Goal: Transaction & Acquisition: Purchase product/service

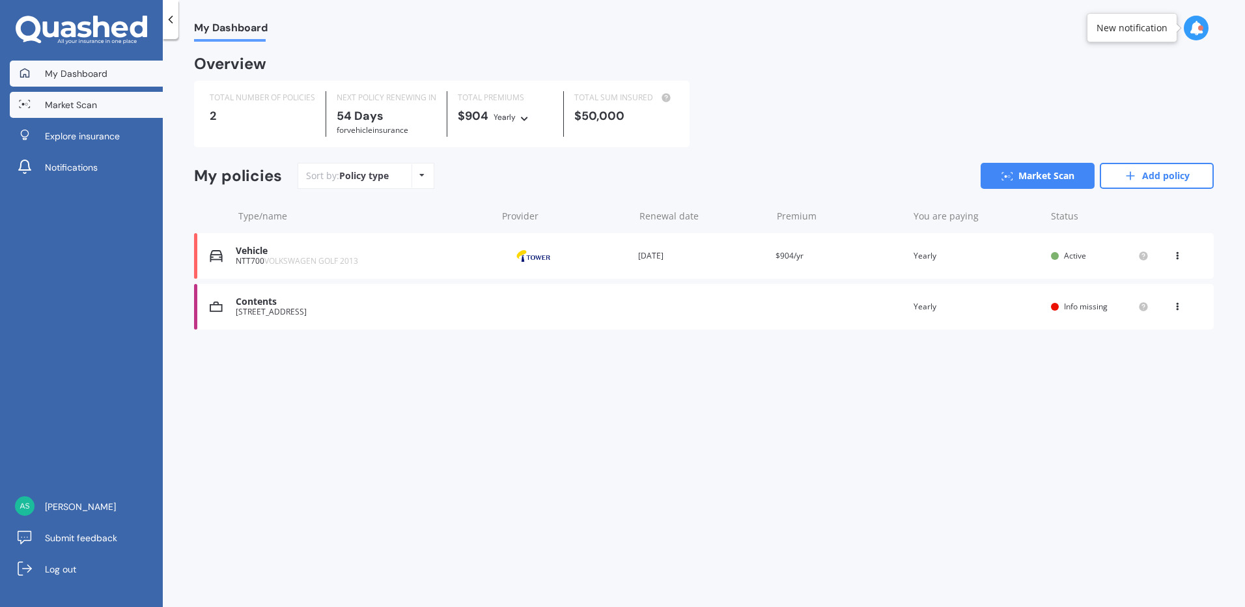
click at [117, 101] on link "Market Scan" at bounding box center [86, 105] width 153 height 26
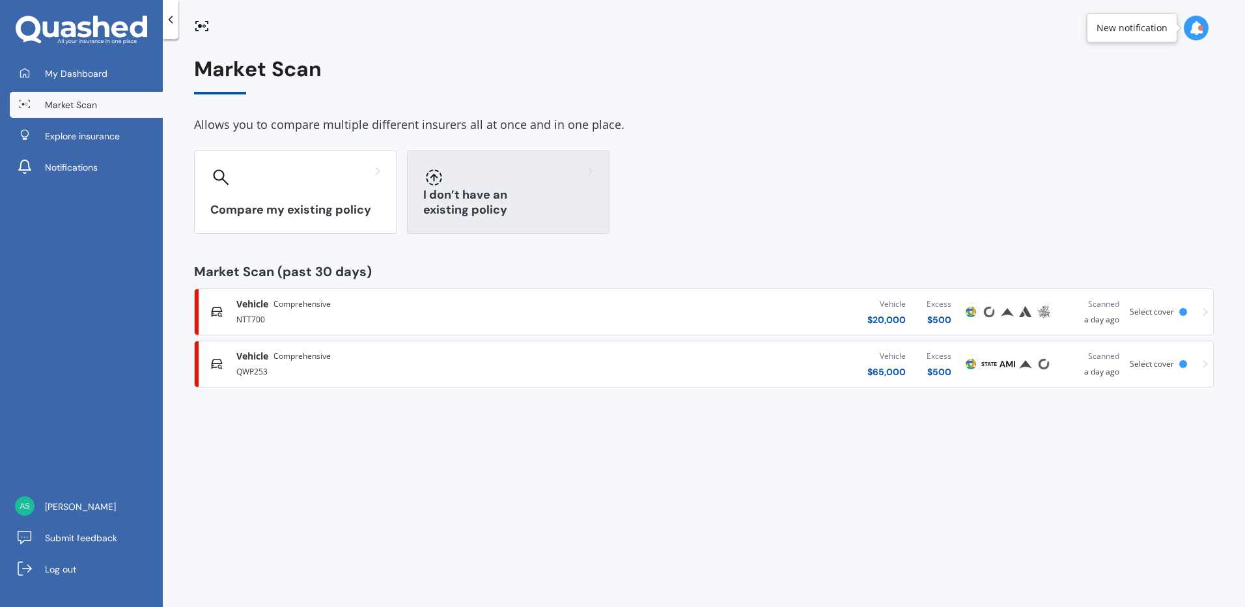
click at [476, 184] on div at bounding box center [508, 177] width 170 height 21
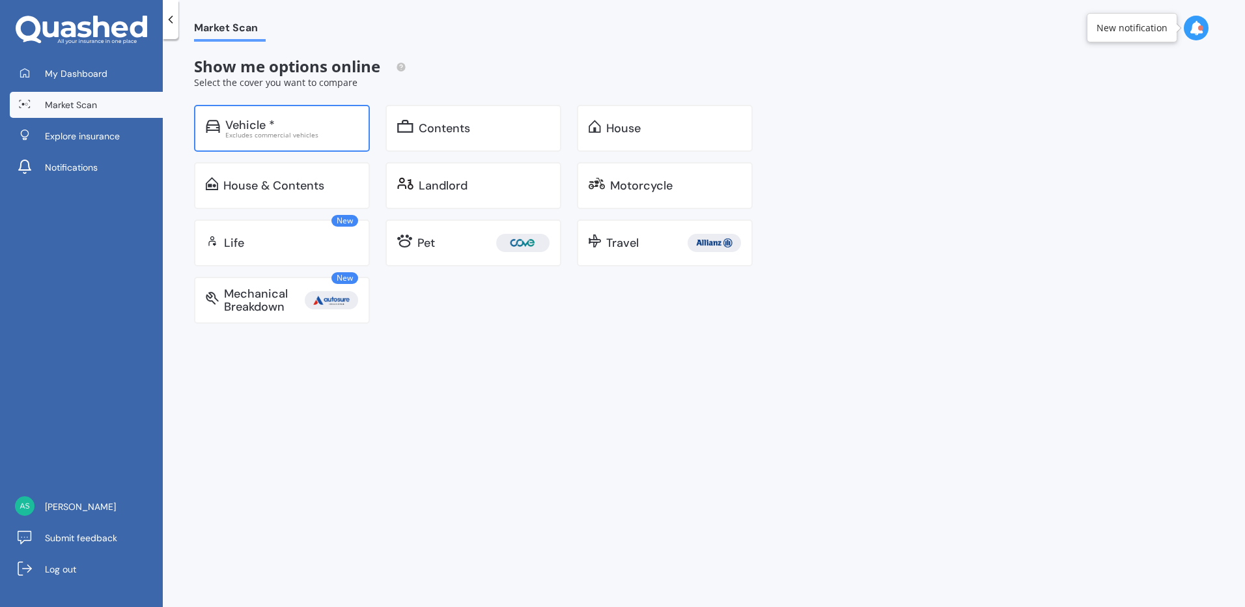
click at [277, 123] on div "Vehicle *" at bounding box center [291, 124] width 133 height 13
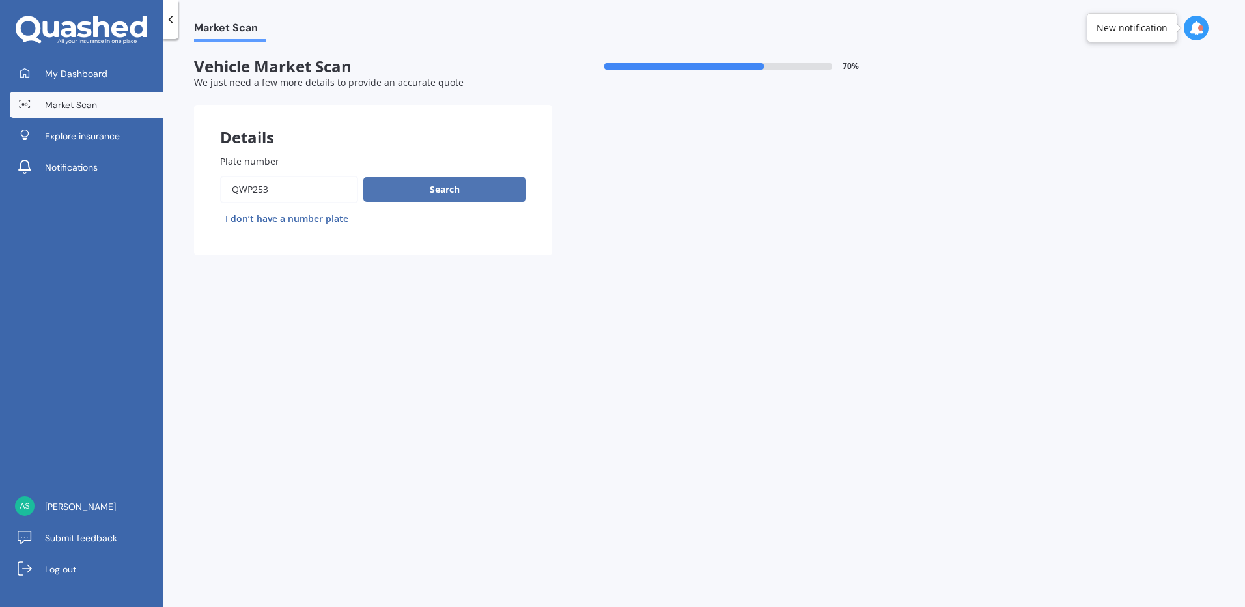
click at [456, 187] on button "Search" at bounding box center [444, 189] width 163 height 25
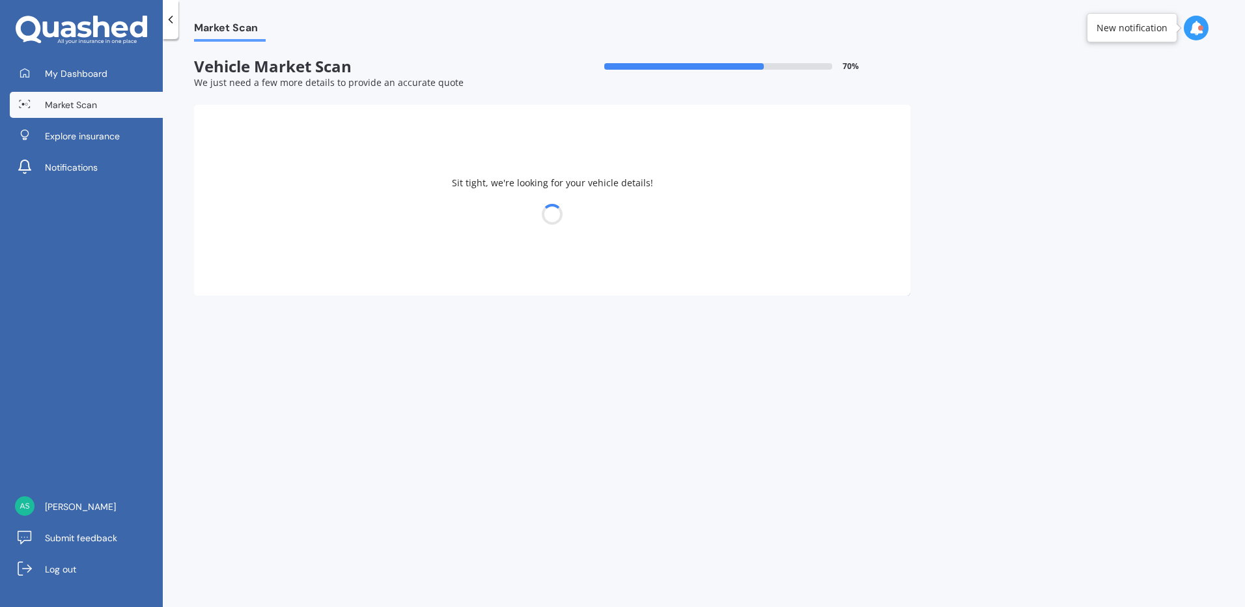
select select "18"
select select "02"
select select "1956"
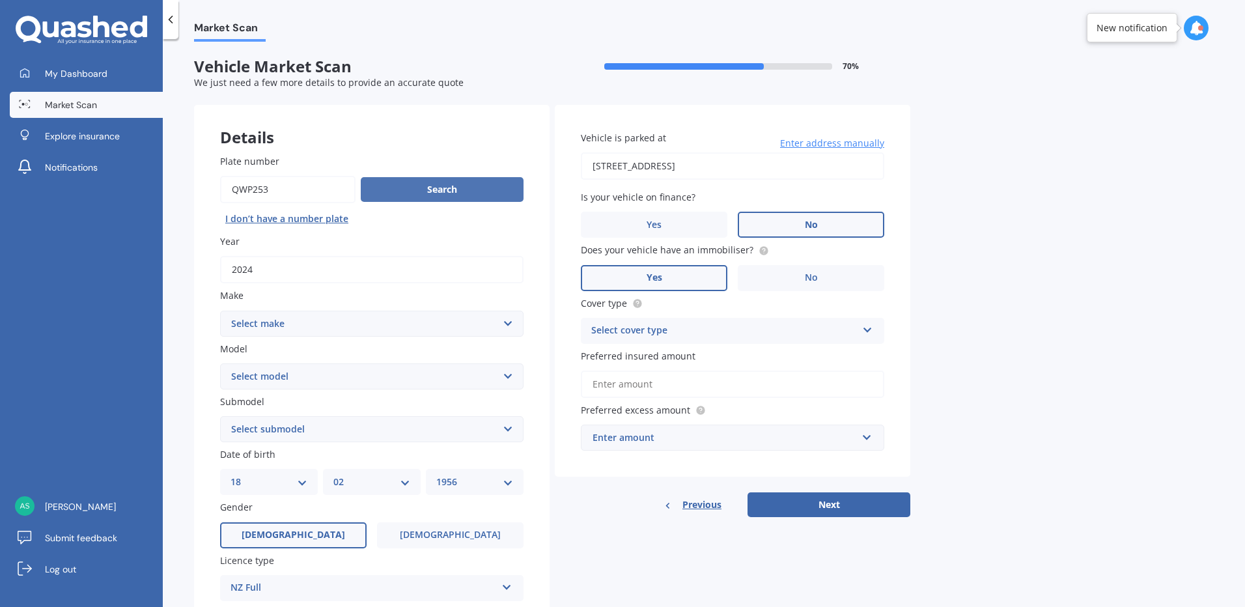
click at [445, 190] on button "Search" at bounding box center [442, 189] width 163 height 25
click at [504, 324] on select "Select make AC ALFA ROMEO ASTON [PERSON_NAME] AUDI AUSTIN BEDFORD Bentley BMW B…" at bounding box center [371, 323] width 303 height 26
select select "MERCEDES BENZ"
click at [220, 310] on select "Select make AC ALFA ROMEO ASTON [PERSON_NAME] AUDI AUSTIN BEDFORD Bentley BMW B…" at bounding box center [371, 323] width 303 height 26
click at [508, 376] on select "Select model 190 200 220 230 240 250 260 280 300 320 350 380 400 420 450 500 55…" at bounding box center [371, 376] width 303 height 26
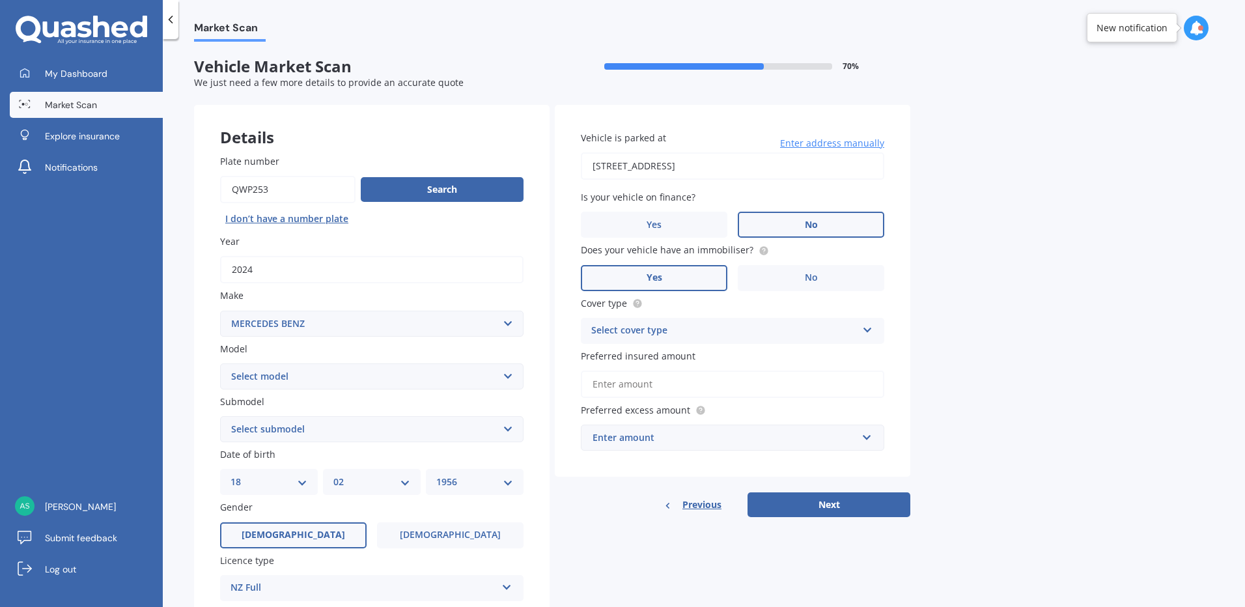
select select "EQA250"
click at [220, 363] on select "Select model 190 200 220 230 240 250 260 280 300 320 350 380 400 420 450 500 55…" at bounding box center [371, 376] width 303 height 26
click at [508, 428] on select "Select submodel Hatchback 5dr Reduction Gear 1sp 140kW" at bounding box center [371, 429] width 303 height 26
select select "HATCHBACK 5DR REDUCTION GEAR 1SP 140KW"
click at [220, 416] on select "Select submodel Hatchback 5dr Reduction Gear 1sp 140kW" at bounding box center [371, 429] width 303 height 26
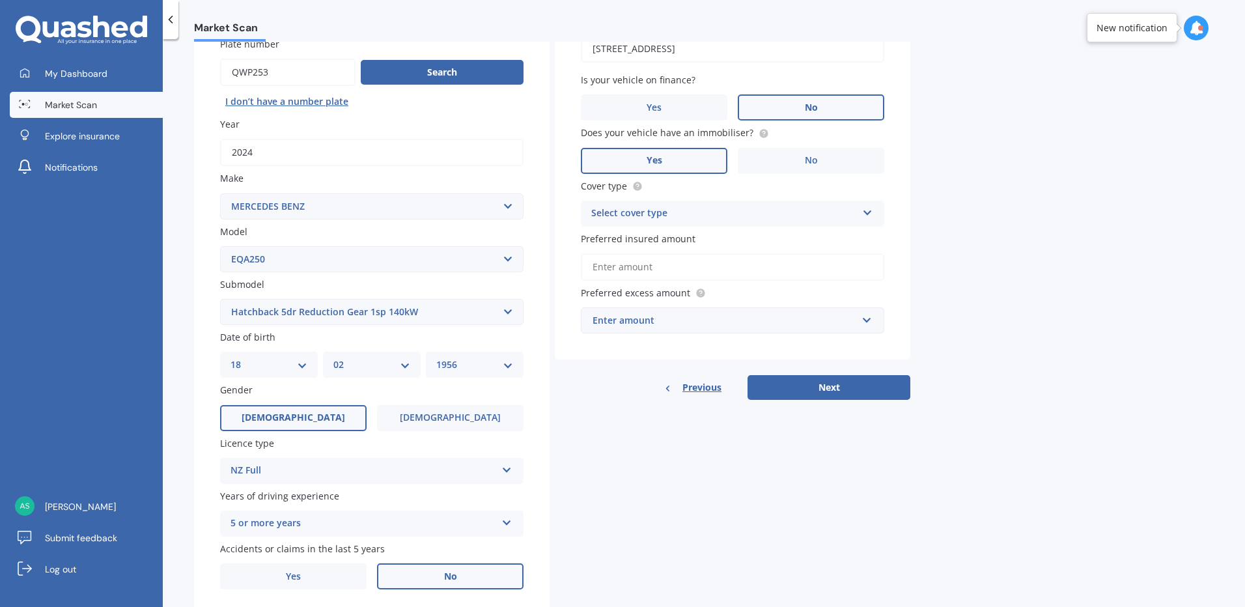
scroll to position [159, 0]
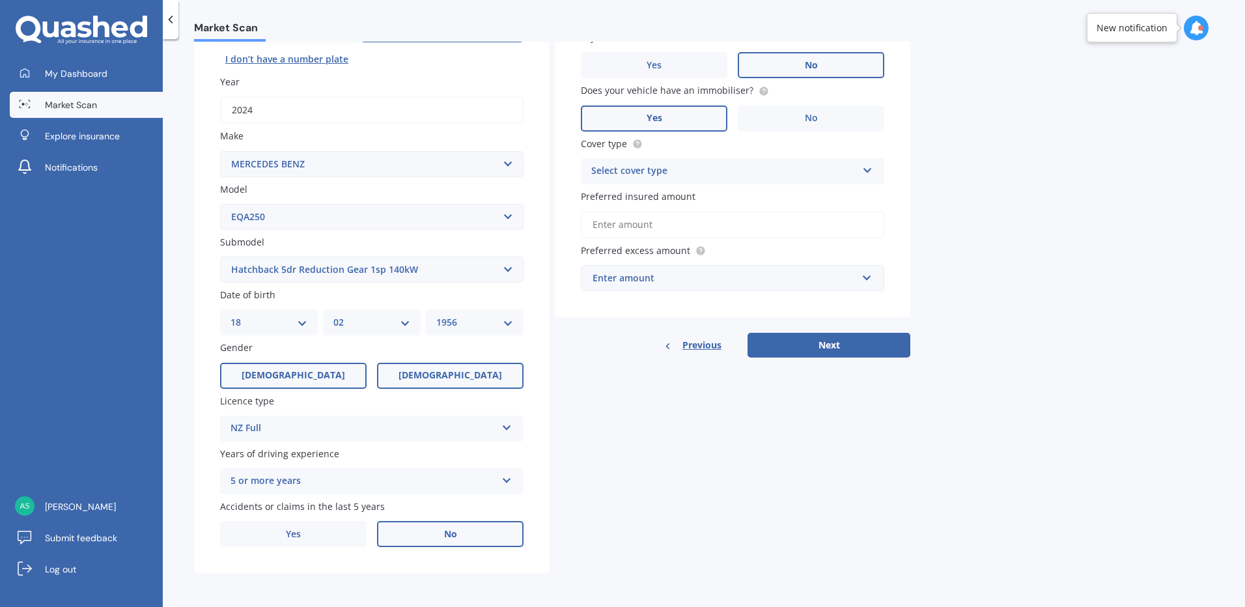
click at [463, 377] on span "[DEMOGRAPHIC_DATA]" at bounding box center [449, 375] width 103 height 11
click at [0, 0] on input "[DEMOGRAPHIC_DATA]" at bounding box center [0, 0] width 0 height 0
click at [303, 322] on select "DD 01 02 03 04 05 06 07 08 09 10 11 12 13 14 15 16 17 18 19 20 21 22 23 24 25 2…" at bounding box center [268, 322] width 77 height 14
select select "06"
click at [230, 315] on select "DD 01 02 03 04 05 06 07 08 09 10 11 12 13 14 15 16 17 18 19 20 21 22 23 24 25 2…" at bounding box center [268, 322] width 77 height 14
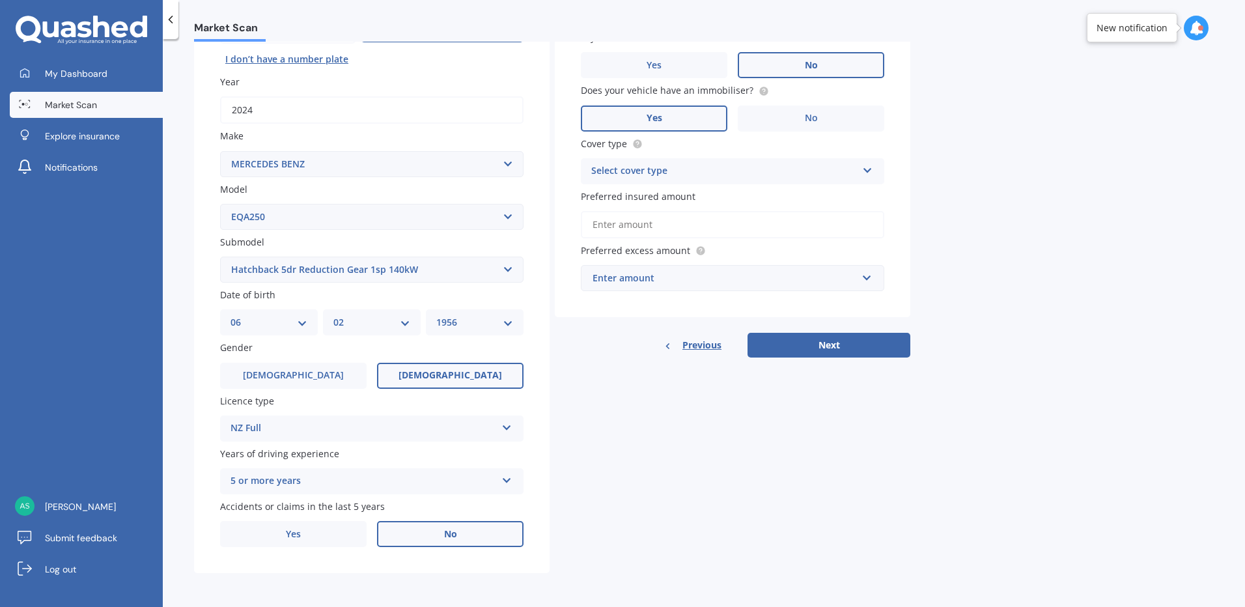
click at [406, 322] on select "MM 01 02 03 04 05 06 07 08 09 10 11 12" at bounding box center [371, 322] width 77 height 14
select select "12"
click at [333, 315] on select "MM 01 02 03 04 05 06 07 08 09 10 11 12" at bounding box center [371, 322] width 77 height 14
click at [503, 321] on select "YYYY 2025 2024 2023 2022 2021 2020 2019 2018 2017 2016 2015 2014 2013 2012 2011…" at bounding box center [474, 322] width 77 height 14
select select "1962"
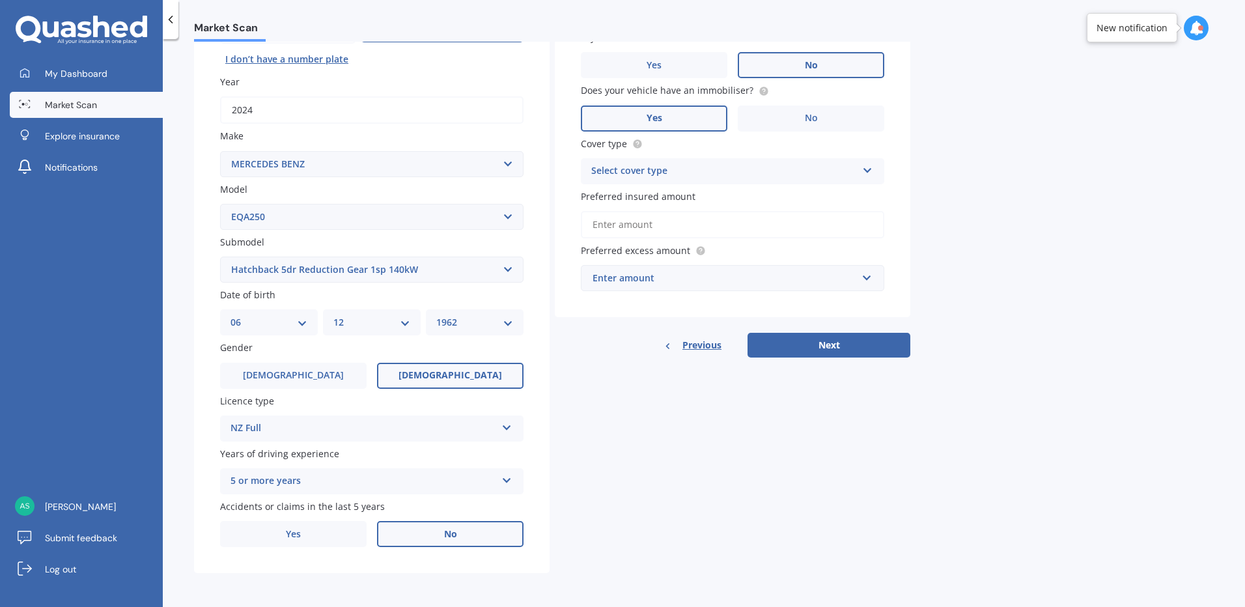
click at [436, 315] on select "YYYY 2025 2024 2023 2022 2021 2020 2019 2018 2017 2016 2015 2014 2013 2012 2011…" at bounding box center [474, 322] width 77 height 14
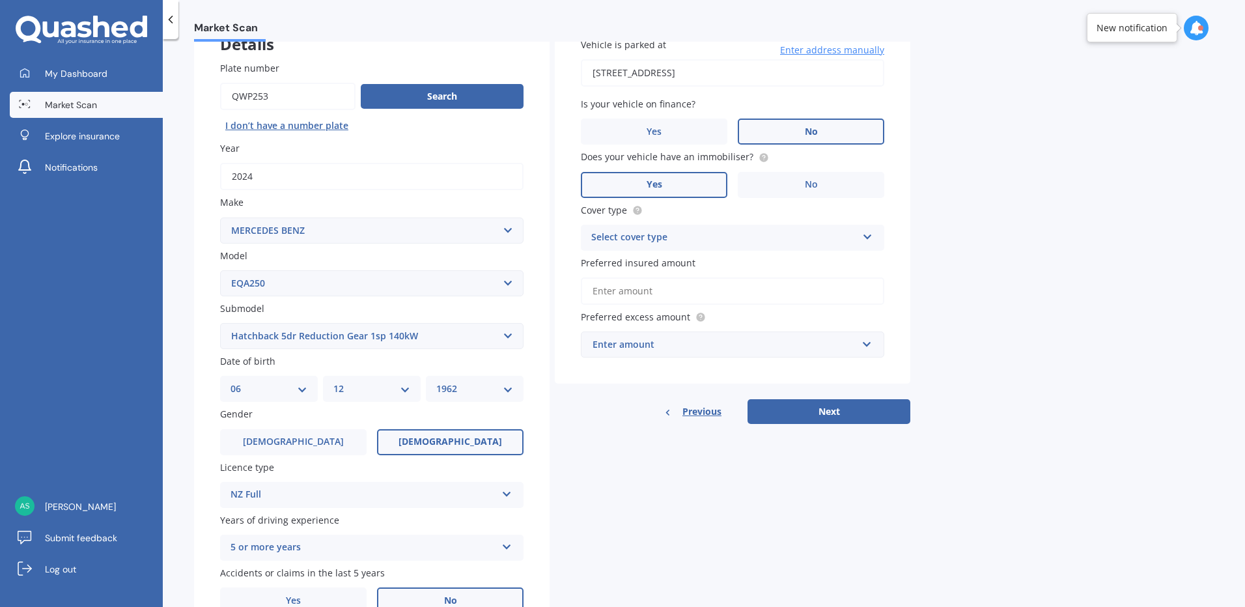
scroll to position [0, 0]
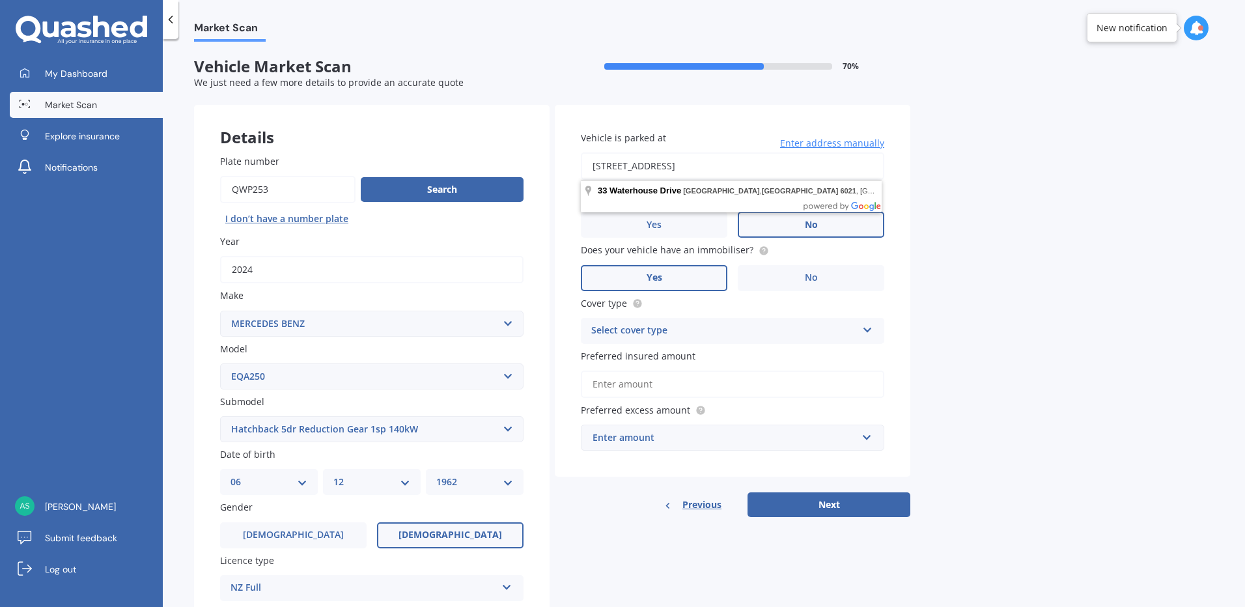
drag, startPoint x: 815, startPoint y: 159, endPoint x: 526, endPoint y: 172, distance: 289.3
click at [526, 172] on div "Details Plate number Search I don’t have a number plate Year [DATE] Make Select…" at bounding box center [552, 419] width 716 height 628
type input "."
type input "[STREET_ADDRESS]"
click at [870, 329] on icon at bounding box center [867, 327] width 11 height 9
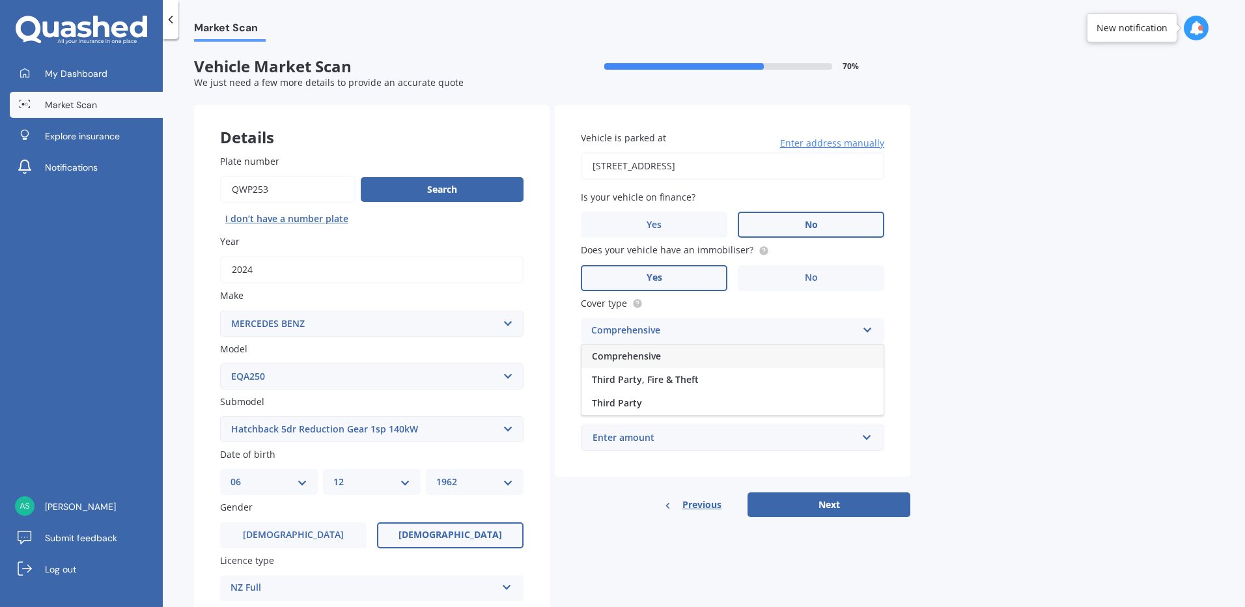
click at [652, 348] on div "Comprehensive" at bounding box center [732, 355] width 302 height 23
drag, startPoint x: 692, startPoint y: 385, endPoint x: 583, endPoint y: 381, distance: 109.5
click at [583, 381] on input "Preferred insured amount" at bounding box center [732, 383] width 303 height 27
click at [1112, 415] on div "Market Scan Vehicle Market Scan 70 % We just need a few more details to provide…" at bounding box center [704, 326] width 1082 height 568
click at [680, 383] on input "Preferred insured amount" at bounding box center [732, 383] width 303 height 27
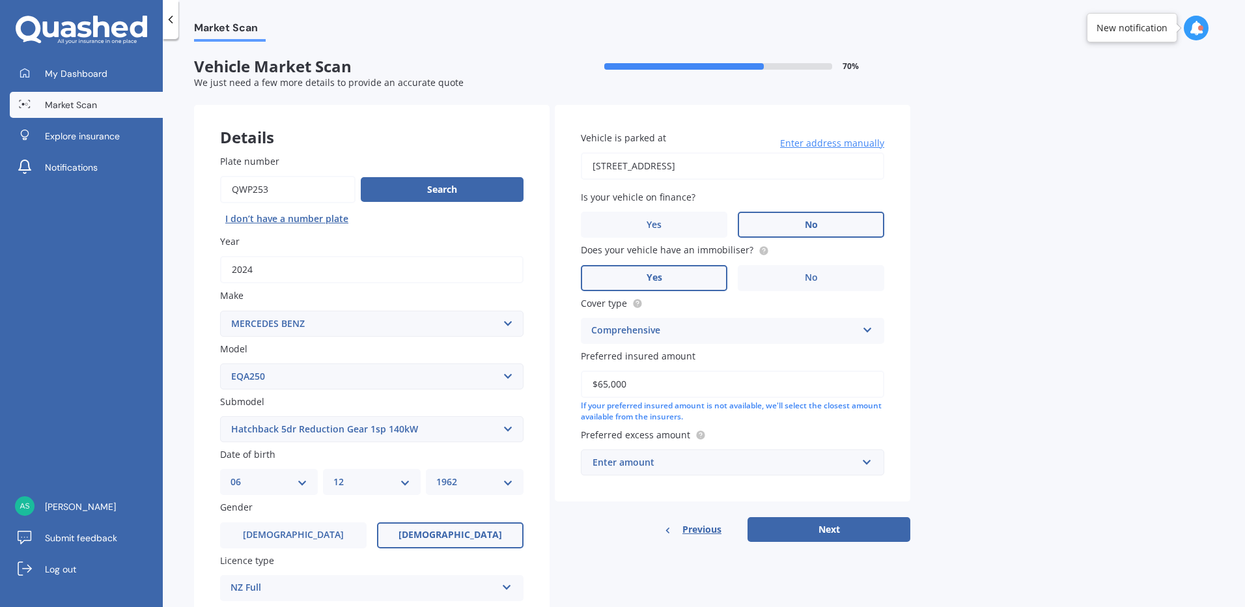
type input "$65,000"
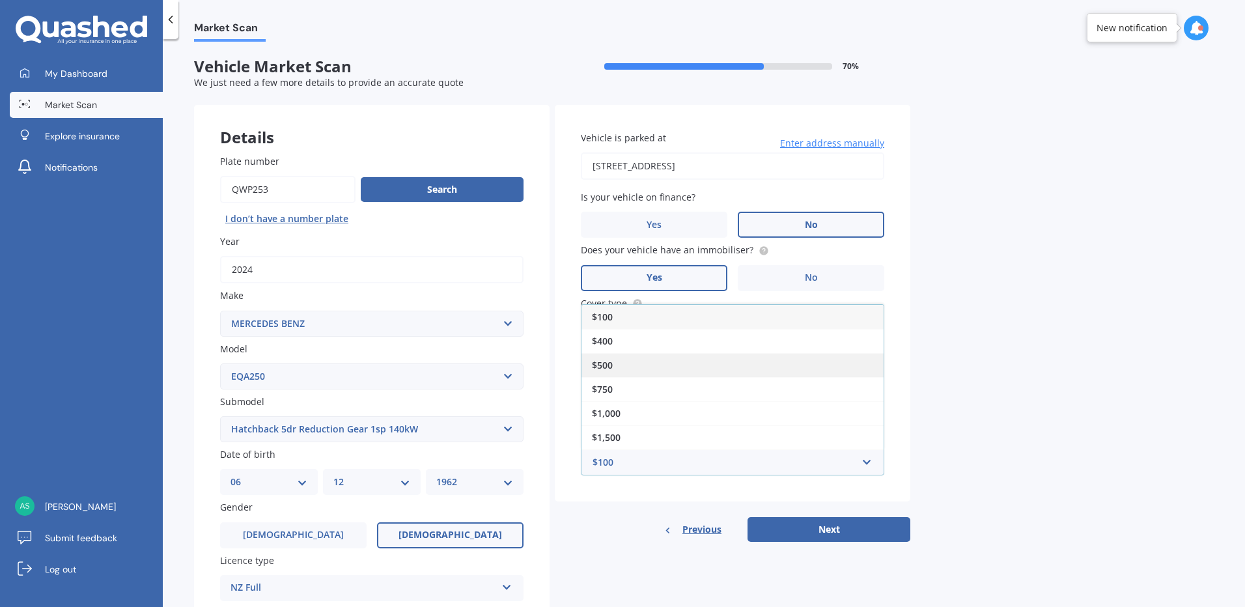
click at [622, 361] on div "$500" at bounding box center [732, 365] width 302 height 24
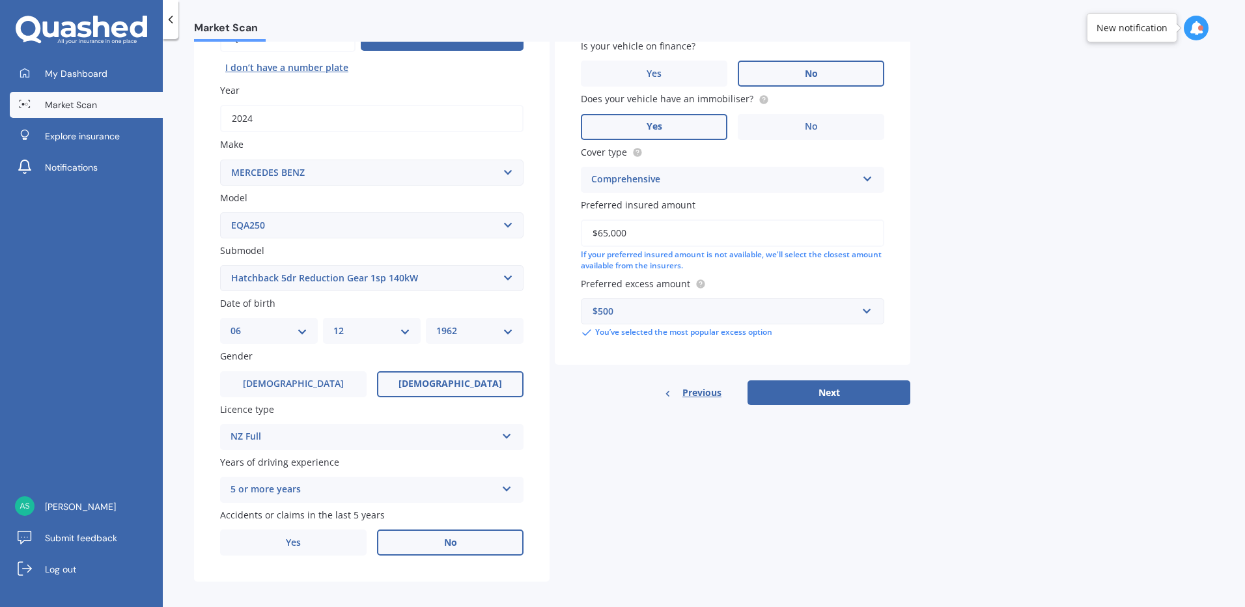
scroll to position [159, 0]
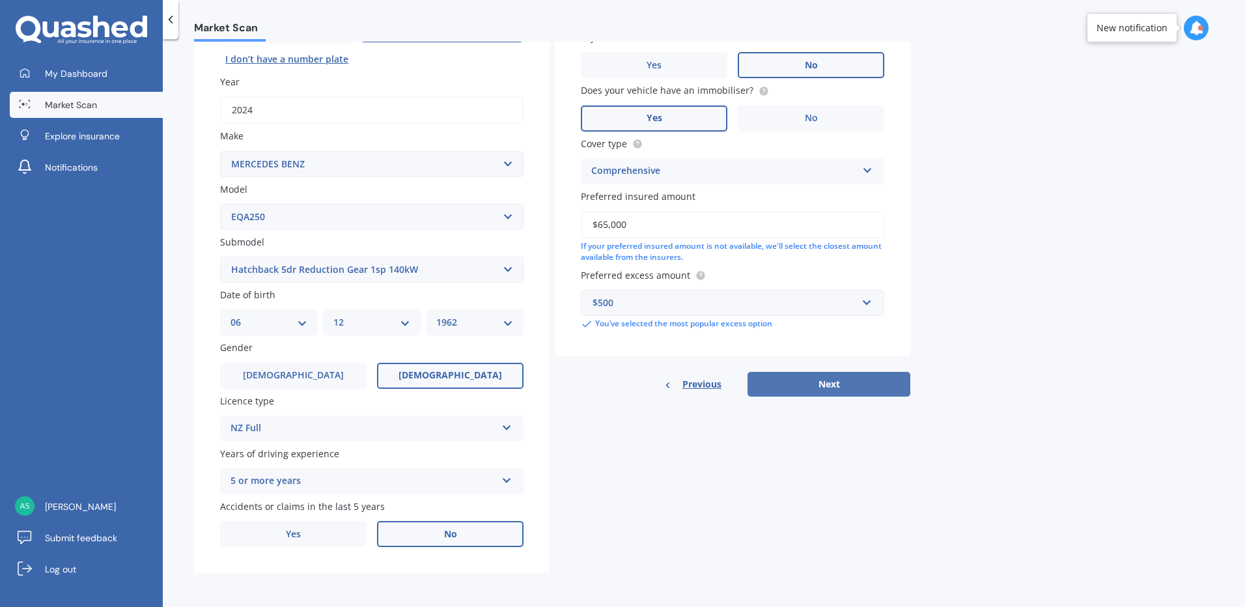
click at [836, 381] on button "Next" at bounding box center [828, 384] width 163 height 25
select select "06"
select select "12"
select select "1962"
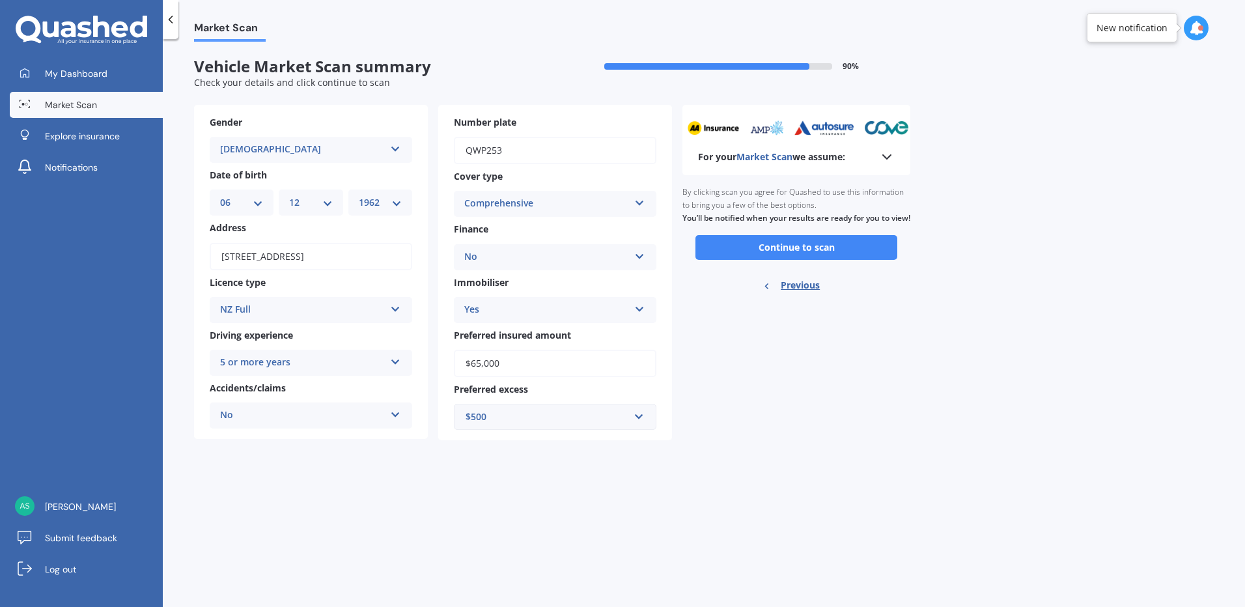
scroll to position [0, 0]
click at [799, 255] on button "Continue to scan" at bounding box center [796, 247] width 202 height 25
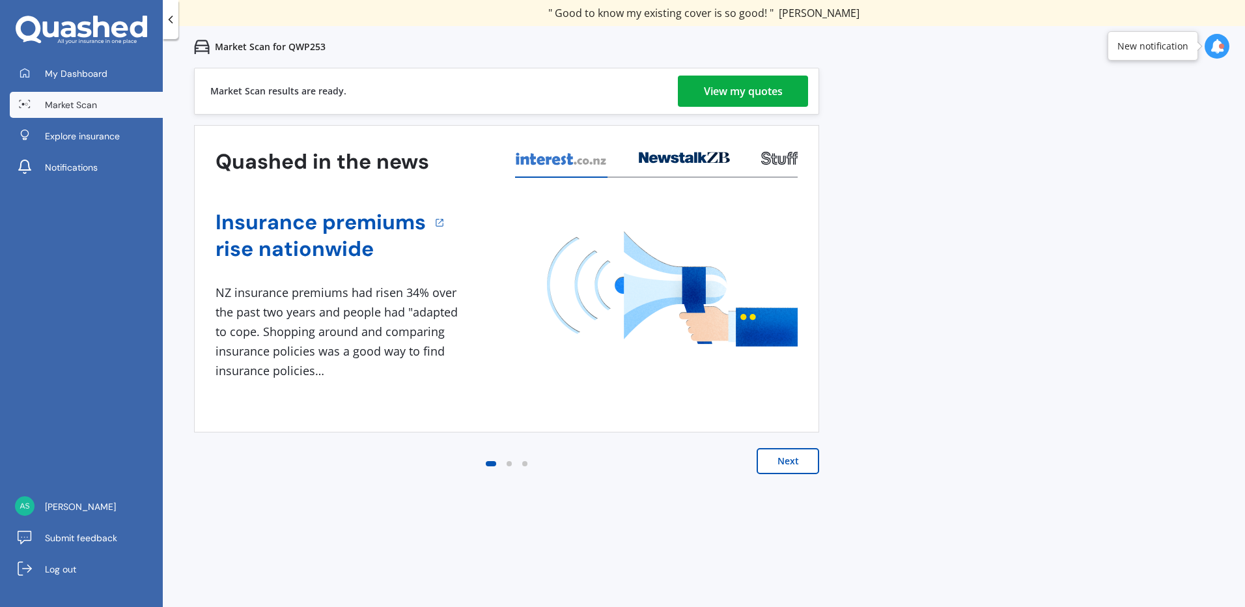
click at [749, 88] on div "View my quotes" at bounding box center [743, 91] width 79 height 31
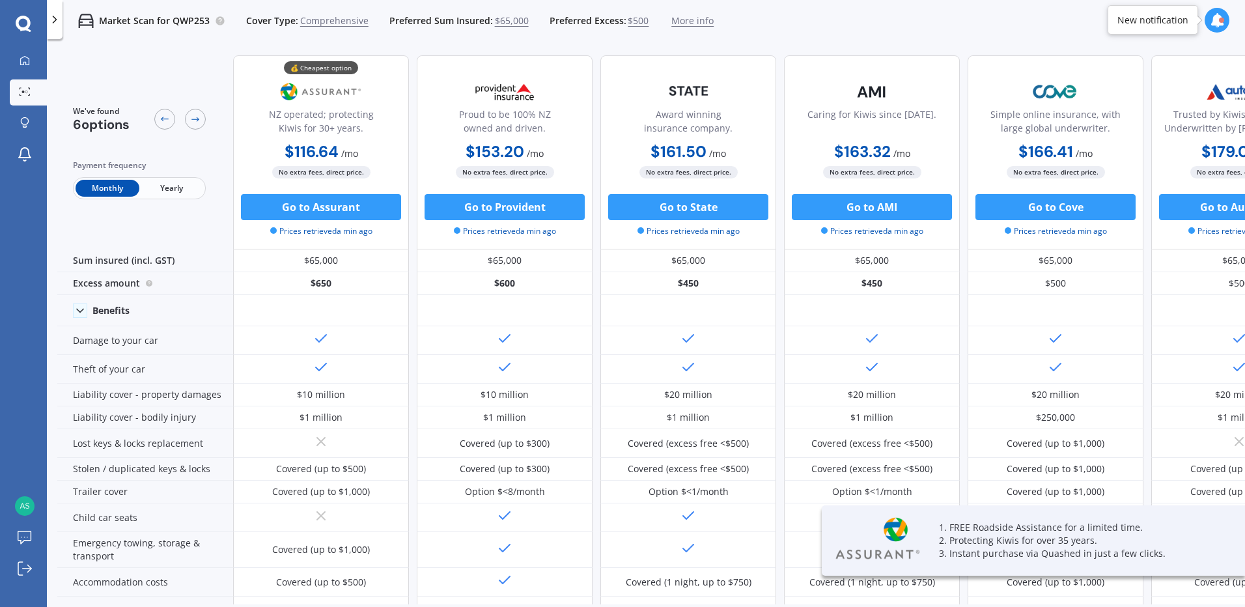
click at [178, 184] on span "Yearly" at bounding box center [171, 188] width 64 height 17
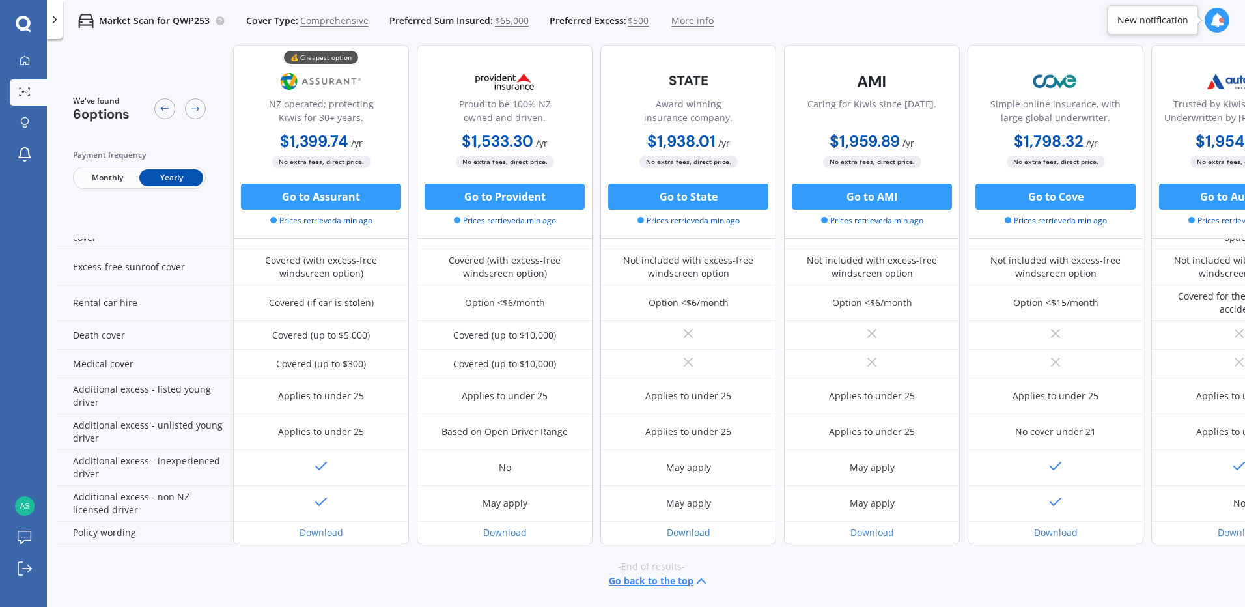
scroll to position [514, 0]
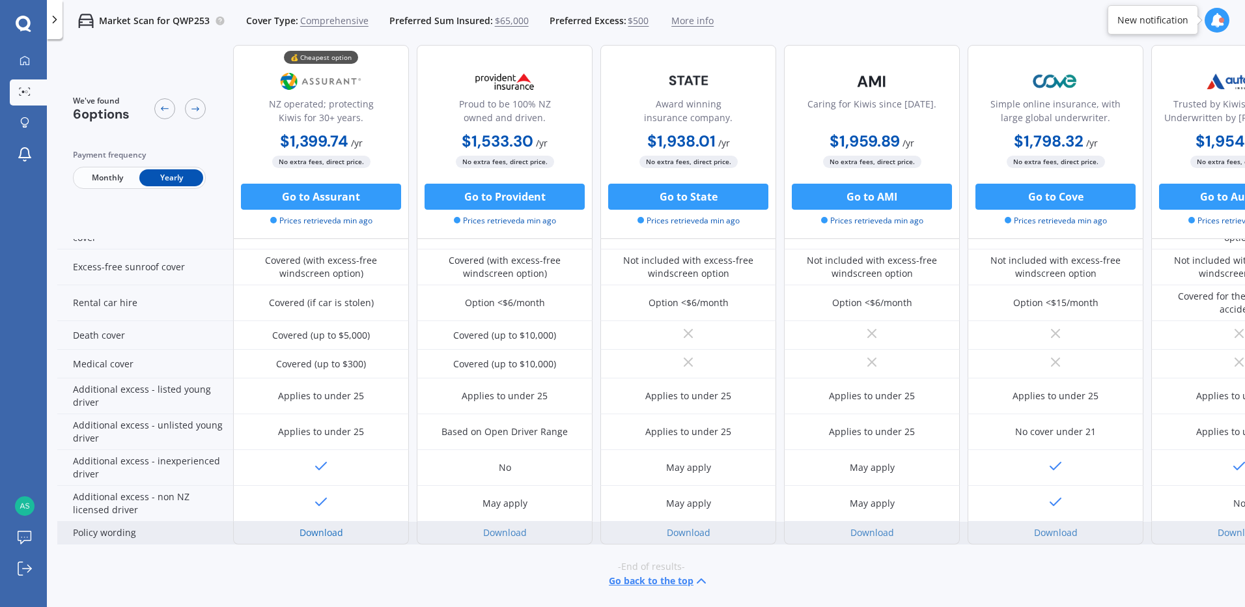
click at [331, 528] on link "Download" at bounding box center [321, 532] width 44 height 12
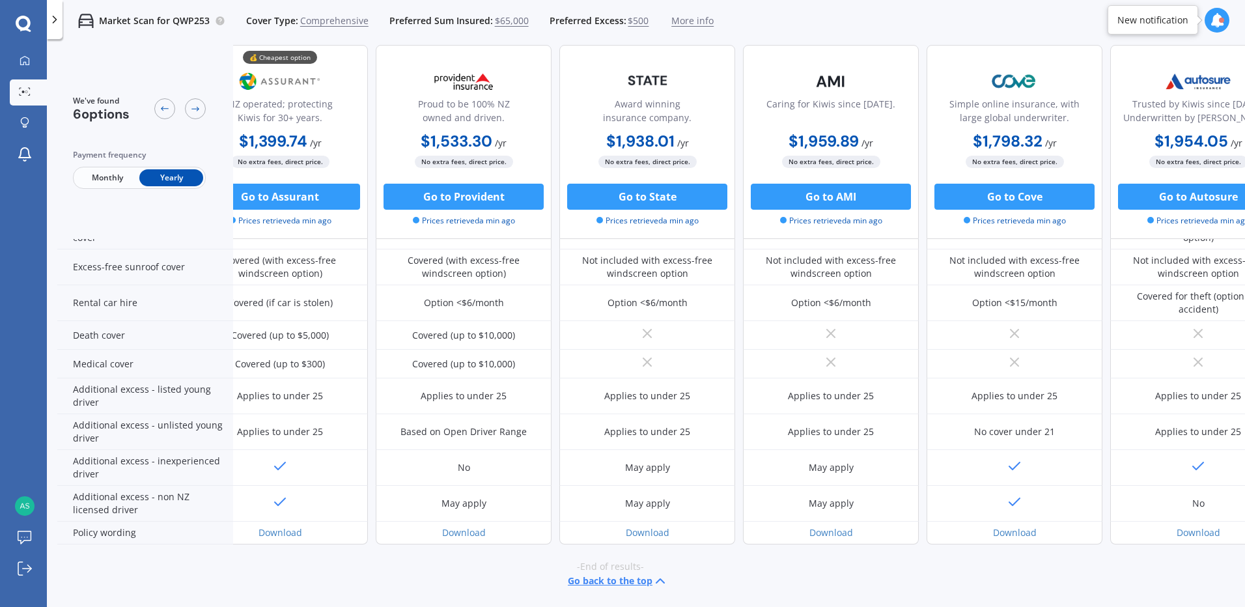
scroll to position [514, 89]
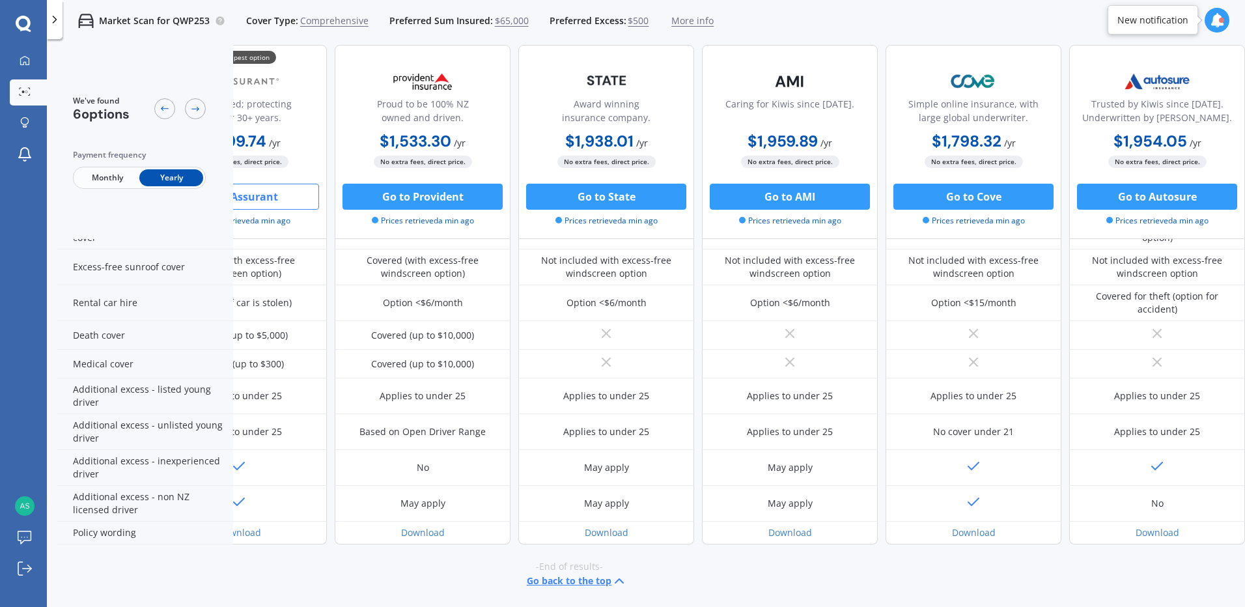
click at [269, 192] on button "Go to Assurant" at bounding box center [239, 197] width 160 height 26
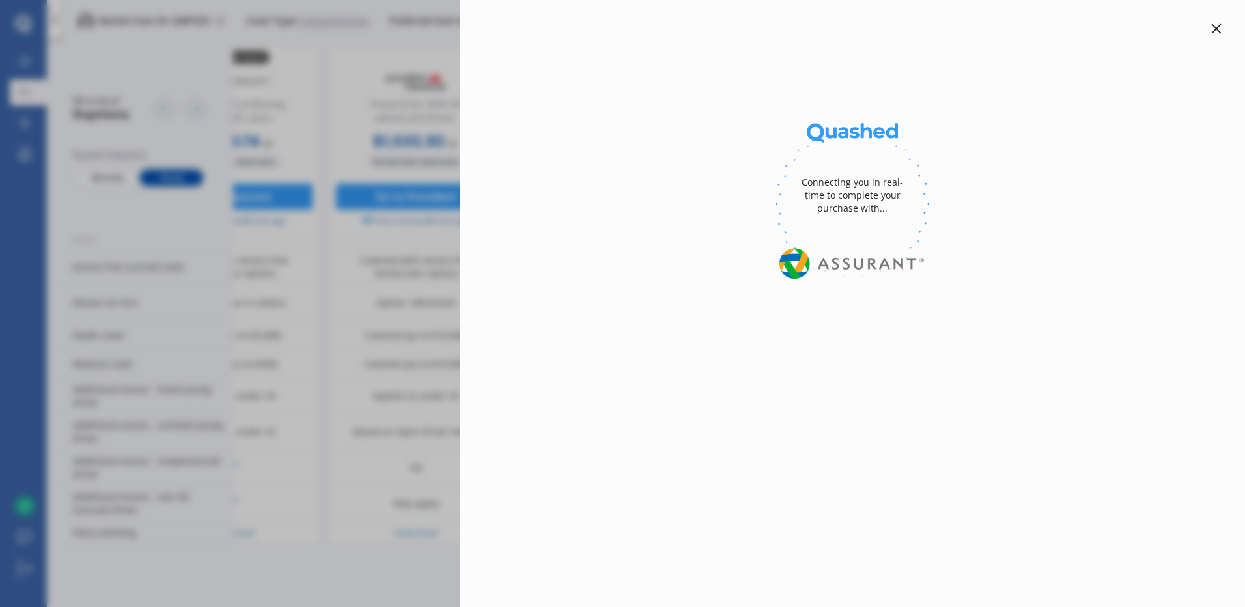
select select "Yearly"
select select "full"
select select "0"
select select "[GEOGRAPHIC_DATA]"
select select "MERCEDES BENZ"
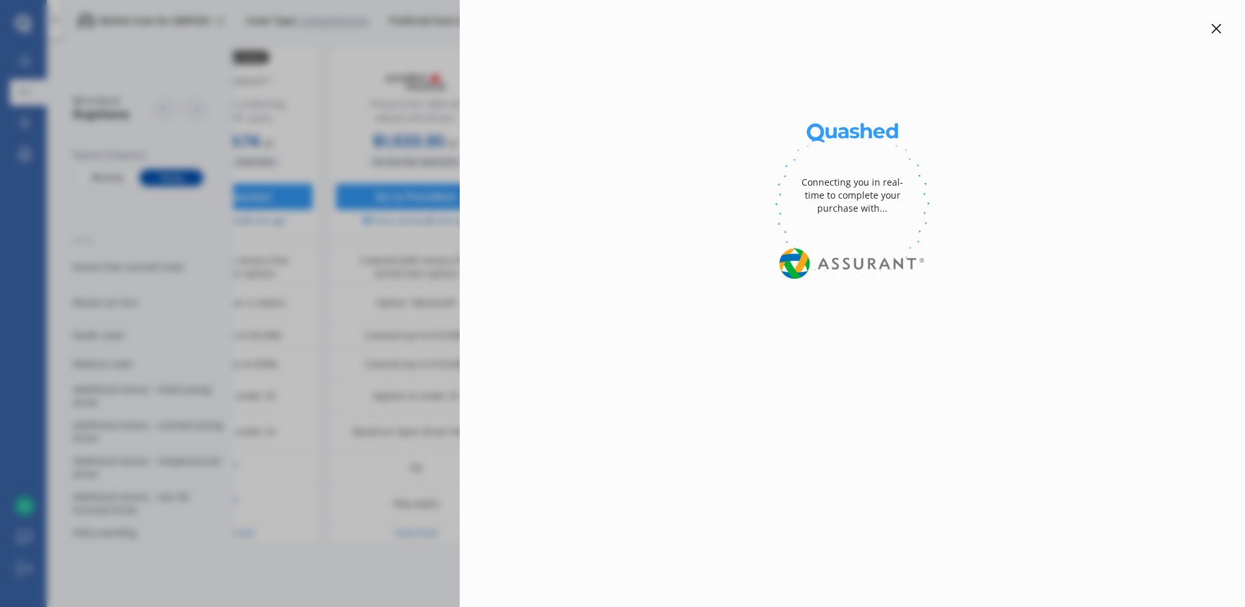
select select "HATCHBACK 5DR REDUCTION GEAR 1SP 140KW"
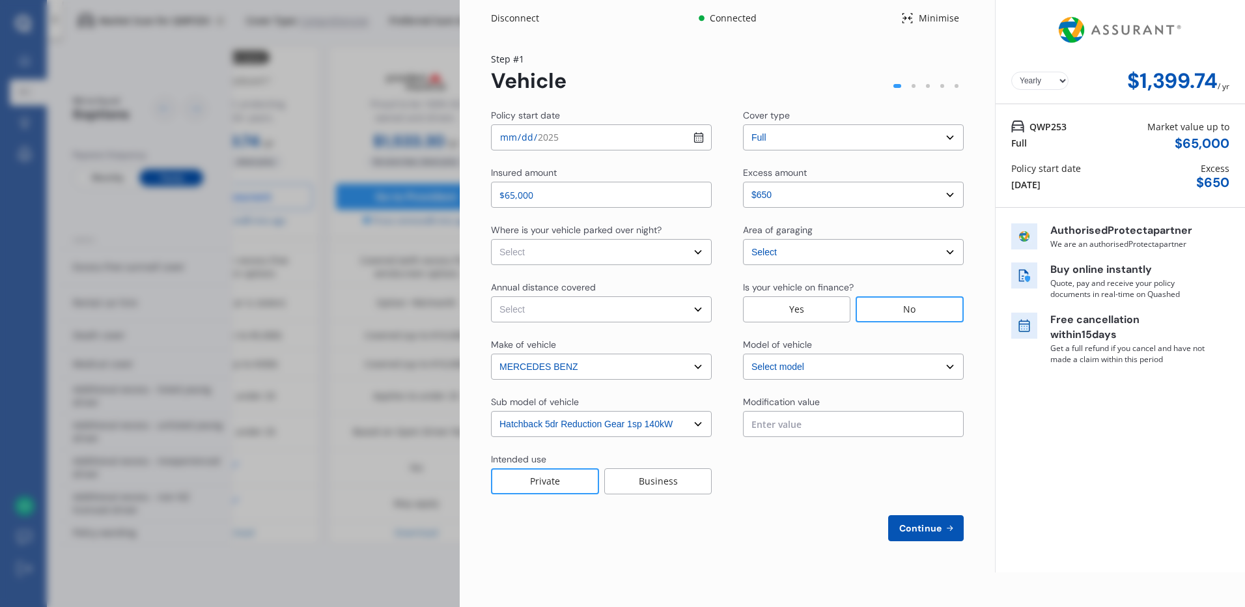
select select "EQA250"
click at [624, 250] on select "Select In a garage On own property On street or road" at bounding box center [601, 252] width 221 height 26
select select "In a garage"
click at [491, 239] on select "Select In a garage On own property On street or road" at bounding box center [601, 252] width 221 height 26
click at [700, 309] on select "Select Low (less than 15,000km per year) Average (15,000-30,000km per year) Hig…" at bounding box center [601, 309] width 221 height 26
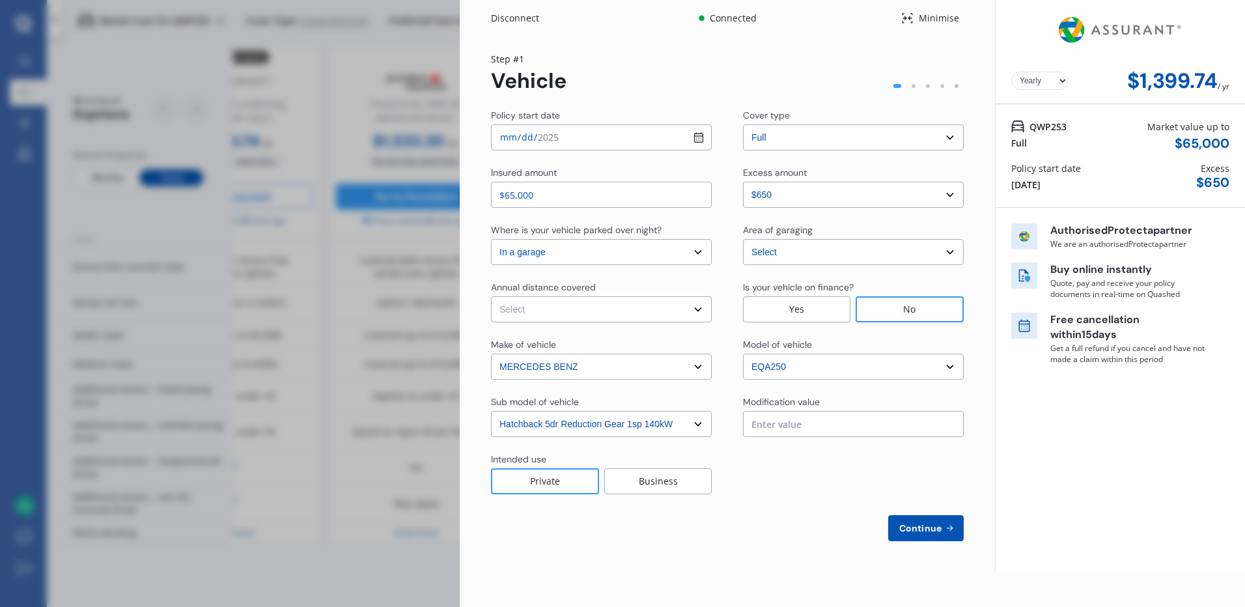
select select "15000"
click at [491, 296] on select "Select Low (less than 15,000km per year) Average (15,000-30,000km per year) Hig…" at bounding box center [601, 309] width 221 height 26
click at [542, 482] on div "Private" at bounding box center [545, 481] width 108 height 26
click at [950, 195] on select "Select excess amount $650 $1,150 $1,650" at bounding box center [853, 195] width 221 height 26
click at [950, 194] on select "Select excess amount $650 $1,150 $1,650" at bounding box center [853, 195] width 221 height 26
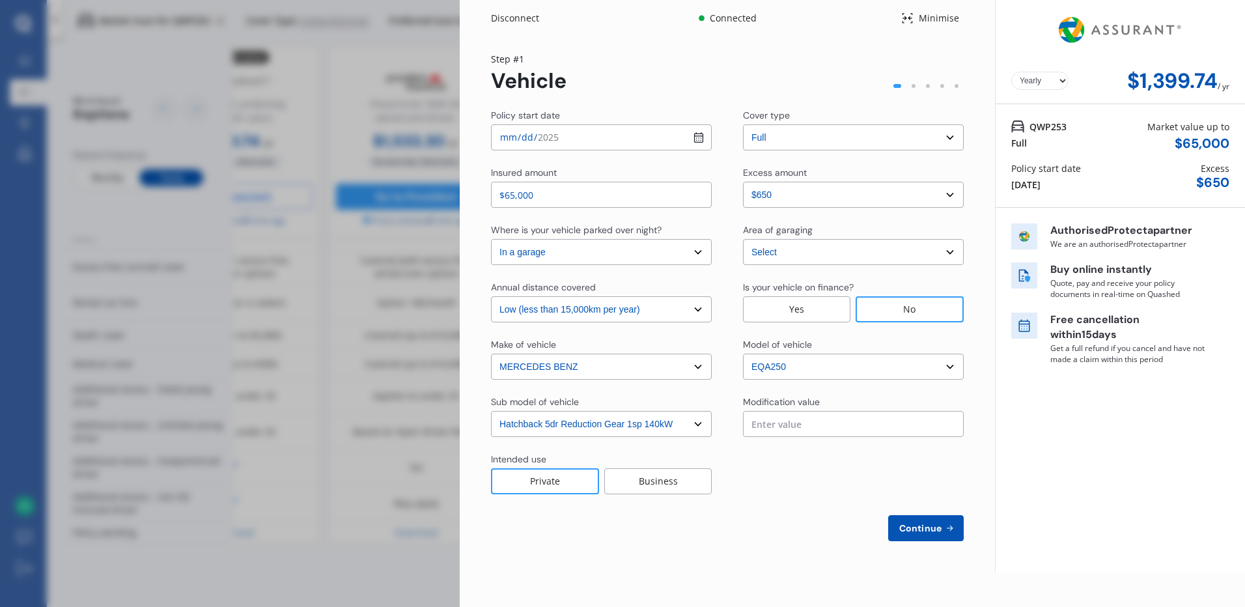
click at [936, 525] on span "Continue" at bounding box center [920, 528] width 48 height 10
select select "Miss"
select select "06"
select select "12"
select select "1962"
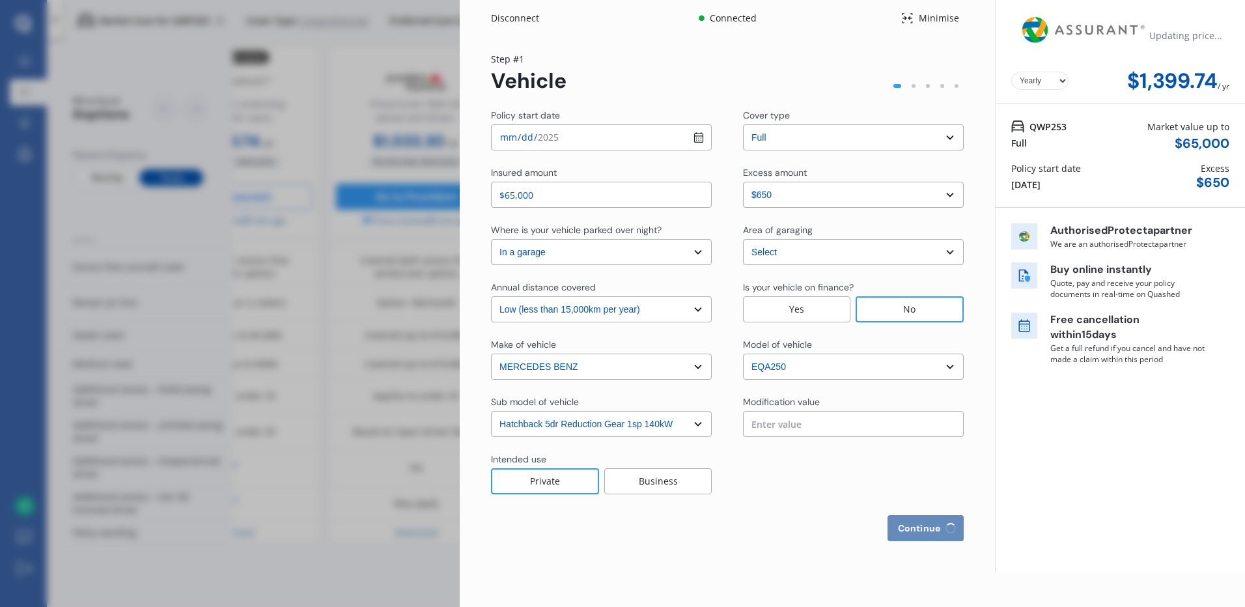
select select "full"
select select "more than 4 years"
select select "[GEOGRAPHIC_DATA]"
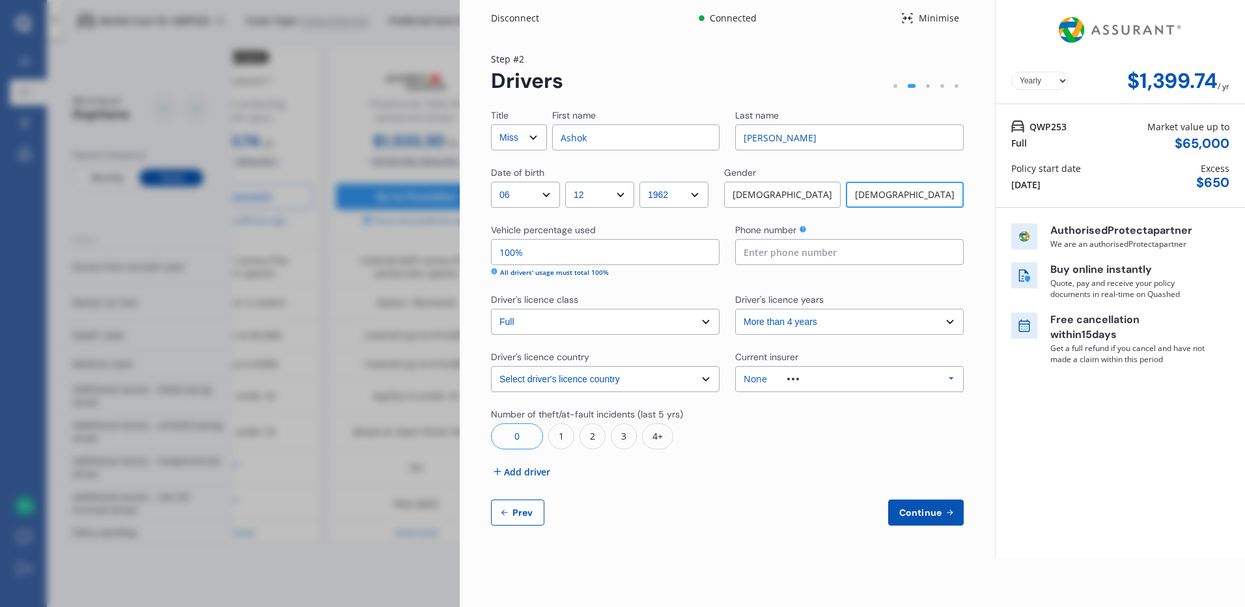
click at [534, 139] on select "Select Mr Mrs Miss Ms Dr" at bounding box center [519, 137] width 56 height 26
select select "Mrs"
click at [491, 124] on select "Select Mr Mrs Miss Ms Dr" at bounding box center [519, 137] width 56 height 26
drag, startPoint x: 613, startPoint y: 135, endPoint x: 545, endPoint y: 138, distance: 68.4
click at [543, 137] on div "Title Select Mr Mrs Miss Ms Dr First name [PERSON_NAME]" at bounding box center [605, 130] width 228 height 42
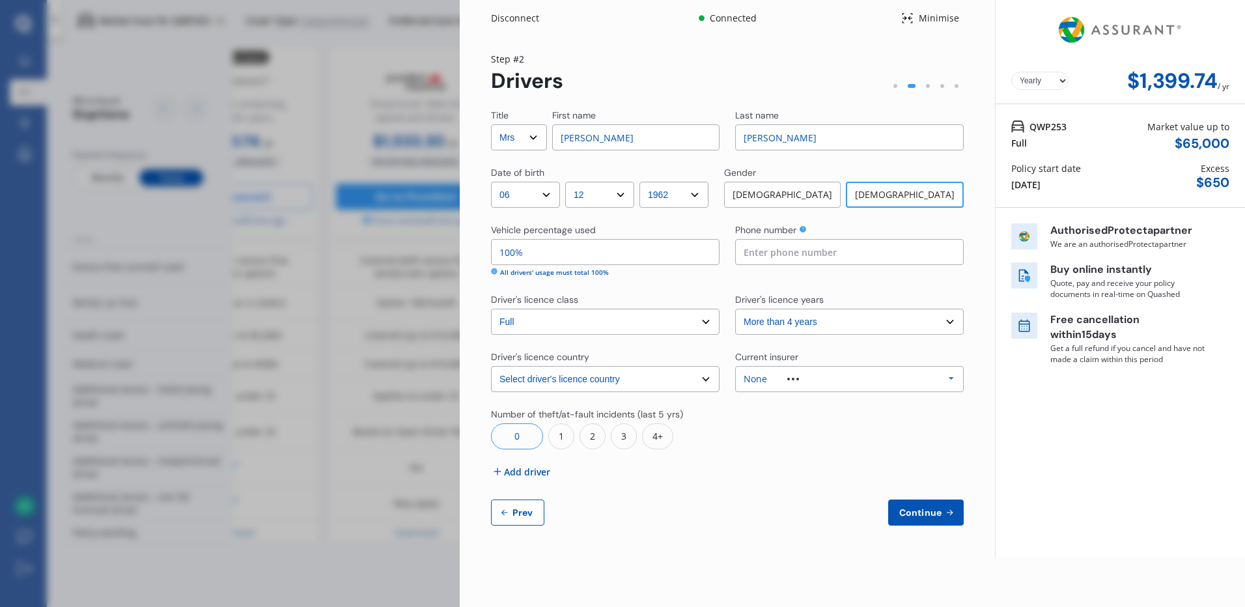
type input "[PERSON_NAME]"
drag, startPoint x: 544, startPoint y: 255, endPoint x: 490, endPoint y: 254, distance: 53.4
click at [490, 254] on div "Yearly Monthly $1,399.74 / yr Step # 2 Drivers Title Select Mr Mrs Miss Ms Dr F…" at bounding box center [727, 296] width 535 height 520
type input "80%"
type input "0211098144"
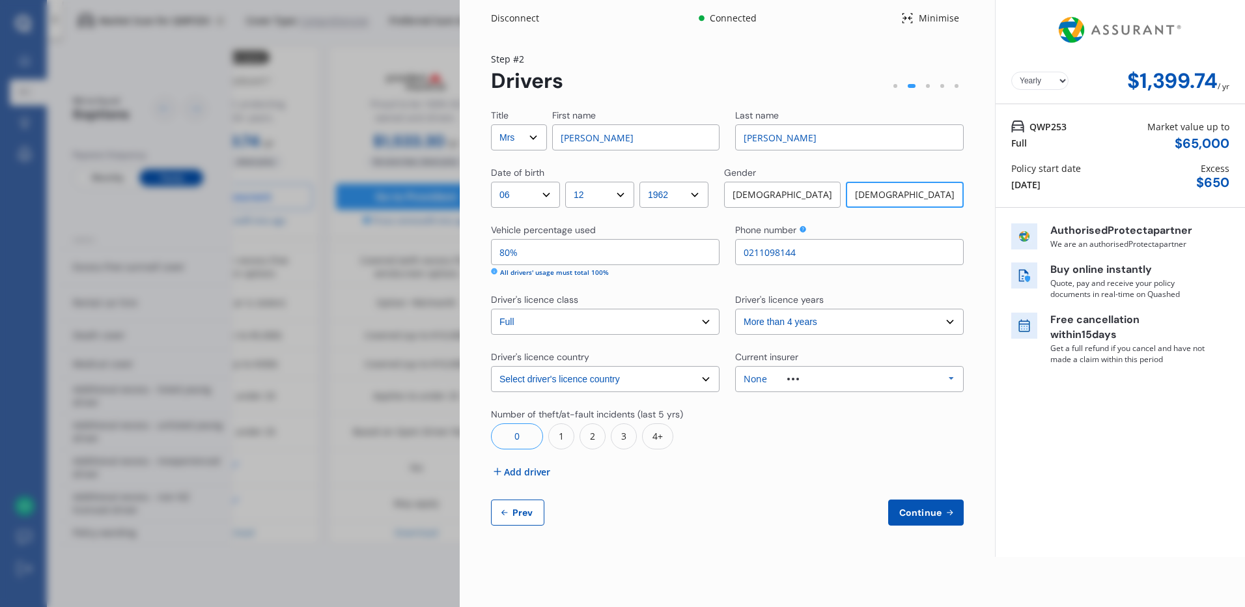
click at [527, 473] on span "Add driver" at bounding box center [527, 472] width 46 height 14
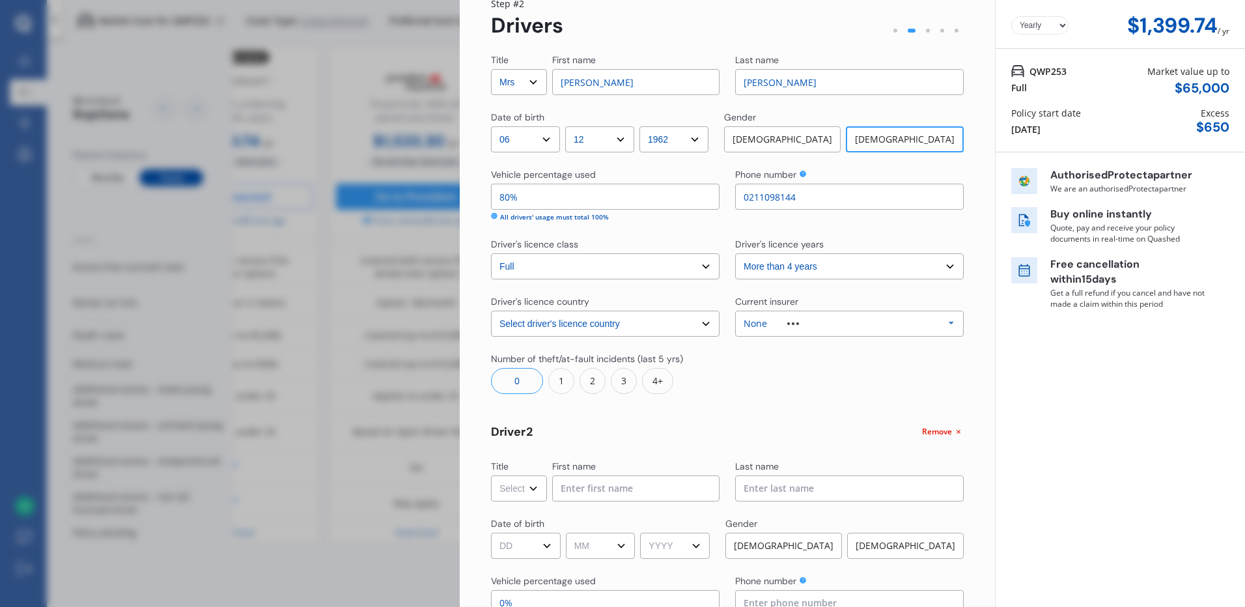
scroll to position [260, 0]
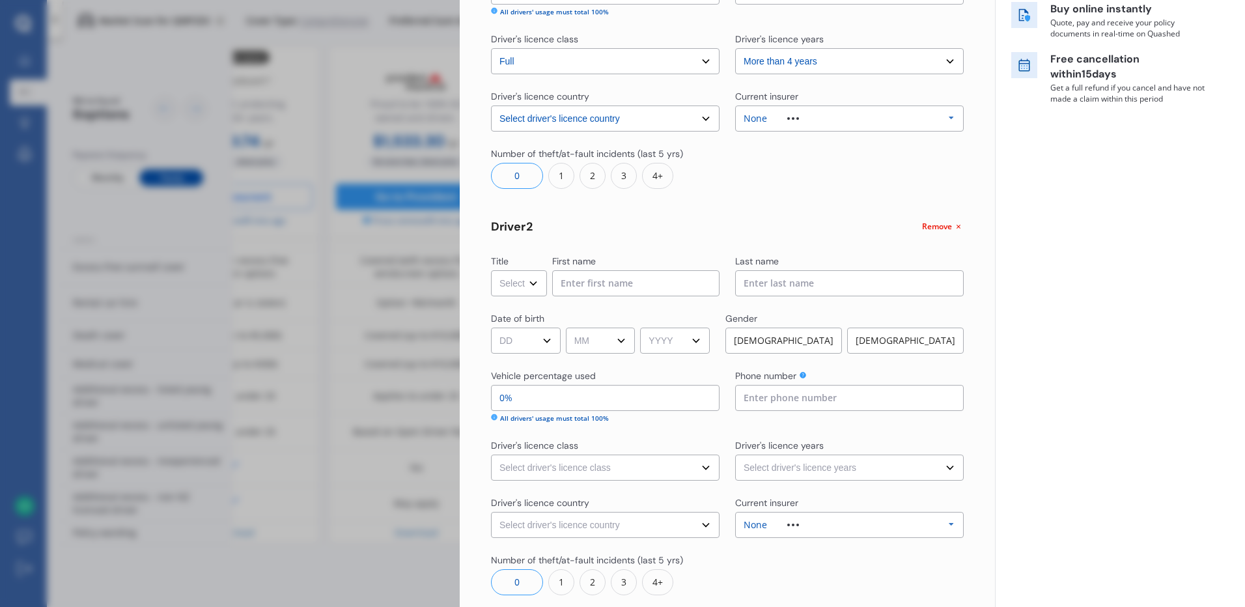
click at [531, 283] on select "Select Mr Mrs Miss Ms Dr" at bounding box center [519, 283] width 56 height 26
select select "Mr"
click at [491, 270] on select "Select Mr Mrs Miss Ms Dr" at bounding box center [519, 283] width 56 height 26
click at [583, 286] on input at bounding box center [635, 283] width 167 height 26
type input "Ashok"
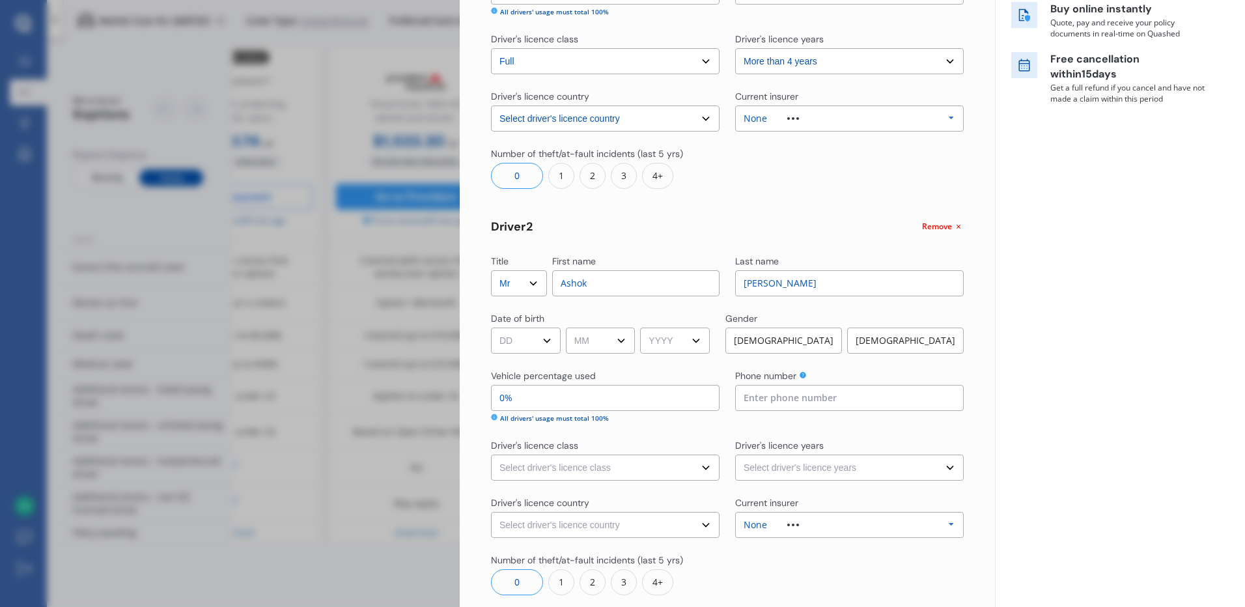
type input "[PERSON_NAME]"
select select "18"
select select "02"
select select "1956"
click at [791, 340] on div "[DEMOGRAPHIC_DATA]" at bounding box center [783, 340] width 117 height 26
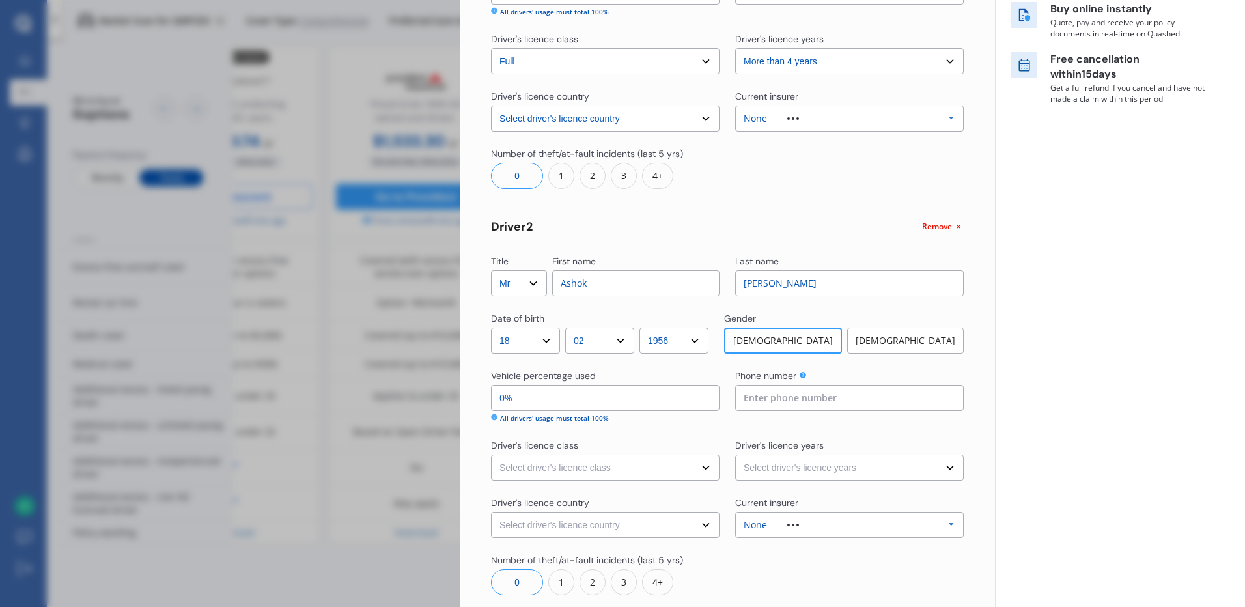
drag, startPoint x: 524, startPoint y: 409, endPoint x: 484, endPoint y: 406, distance: 40.5
click at [478, 411] on div "Yearly Monthly $1,399.74 / yr Step # 2 Drivers Title Select Mr Mrs Miss Ms Dr F…" at bounding box center [727, 239] width 535 height 926
type input "98%"
type input "2%"
type input "80%"
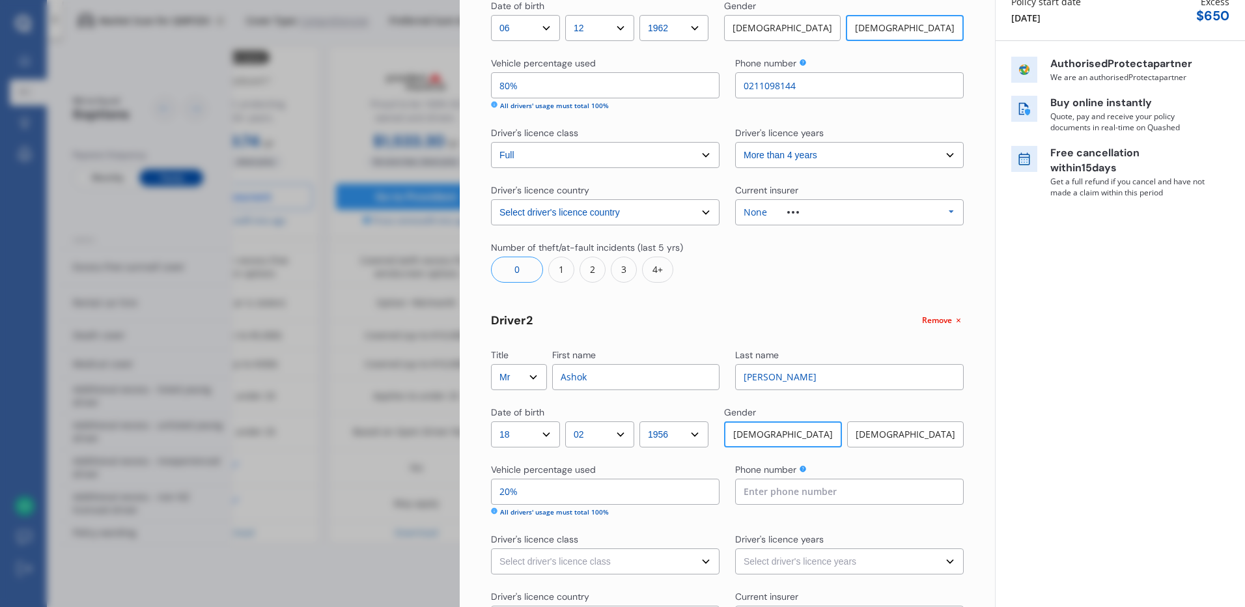
scroll to position [356, 0]
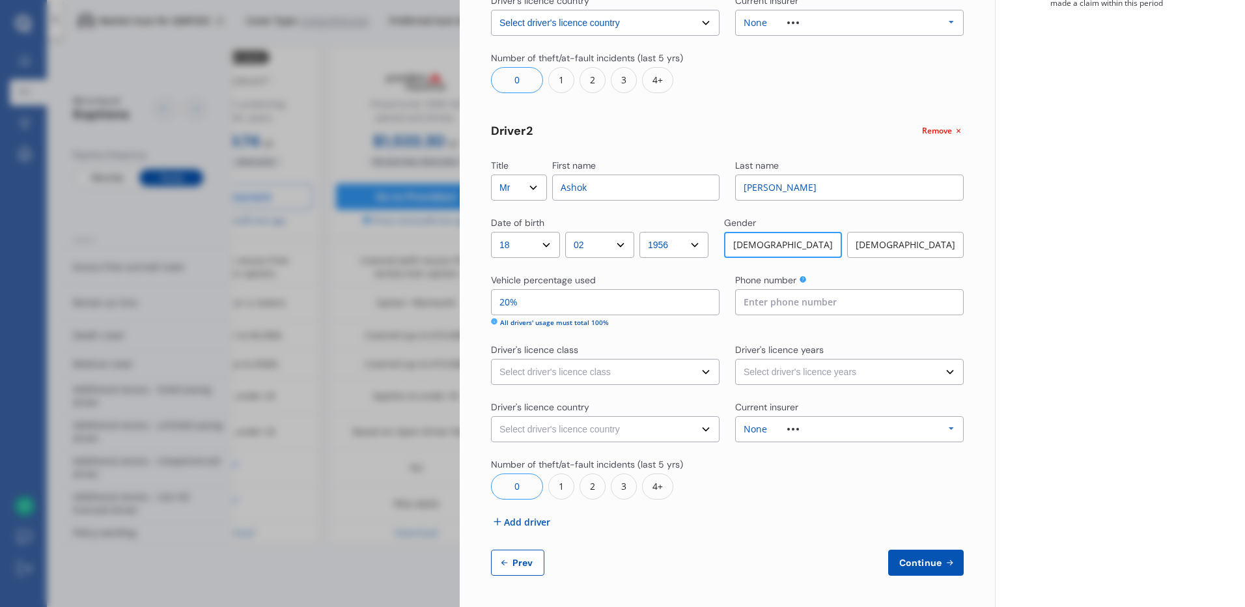
type input "20%"
click at [773, 300] on input at bounding box center [849, 302] width 228 height 26
type input "021448317"
click at [704, 370] on select "Select driver's licence class None Learner Restricted Full" at bounding box center [605, 372] width 228 height 26
select select "full"
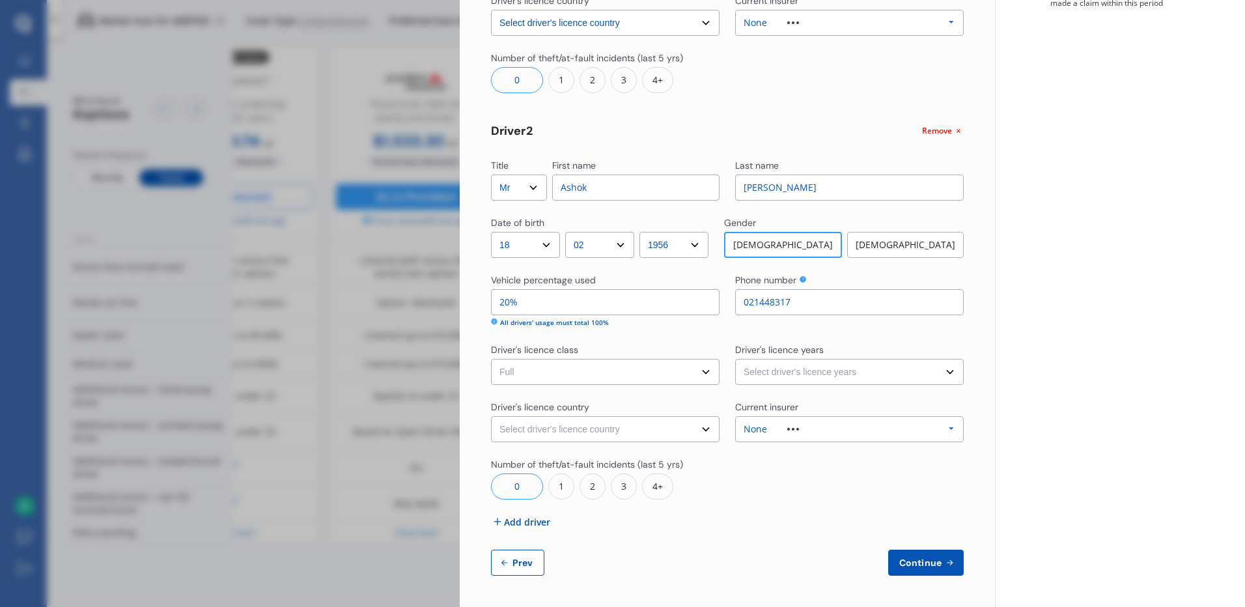
click at [491, 359] on select "Select driver's licence class None Learner Restricted Full" at bounding box center [605, 372] width 228 height 26
click at [938, 371] on select "Select driver's licence years Less than 1 year 1-2 years 2-4 years More than 4 …" at bounding box center [849, 372] width 228 height 26
select select "more than 4 years"
click at [735, 359] on select "Select driver's licence years Less than 1 year 1-2 years 2-4 years More than 4 …" at bounding box center [849, 372] width 228 height 26
click at [704, 432] on select "Select driver's licence country [GEOGRAPHIC_DATA] [GEOGRAPHIC_DATA] [GEOGRAPHIC…" at bounding box center [605, 429] width 228 height 26
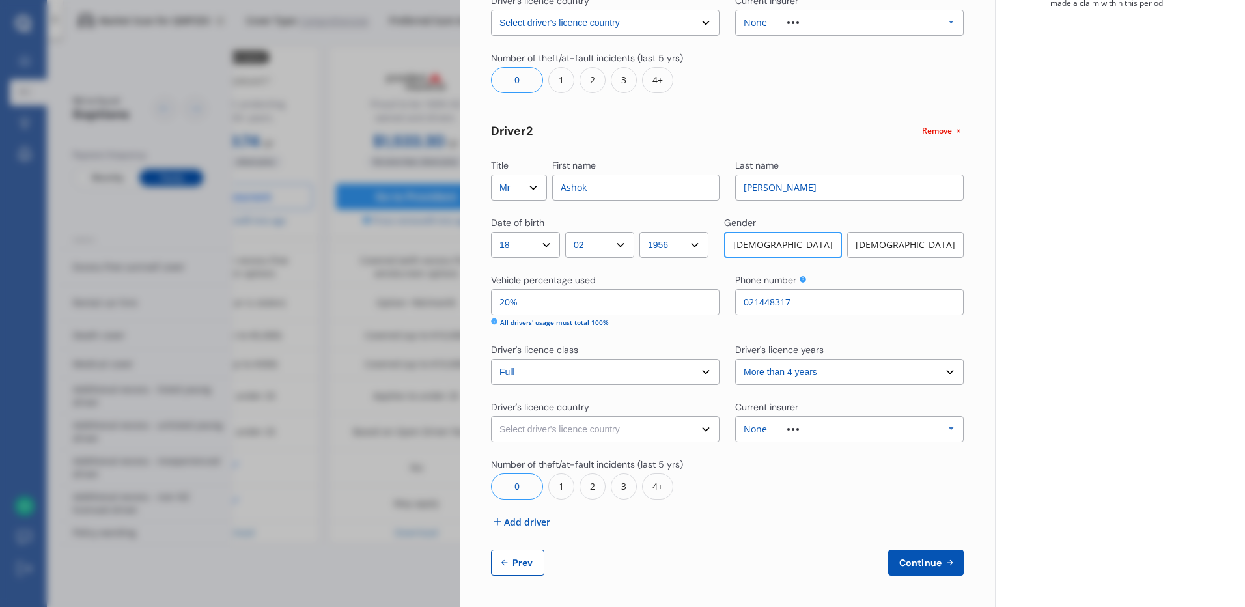
select select "[GEOGRAPHIC_DATA]"
click at [491, 416] on select "Select driver's licence country [GEOGRAPHIC_DATA] [GEOGRAPHIC_DATA] [GEOGRAPHIC…" at bounding box center [605, 429] width 228 height 26
click at [945, 429] on icon at bounding box center [951, 429] width 20 height 24
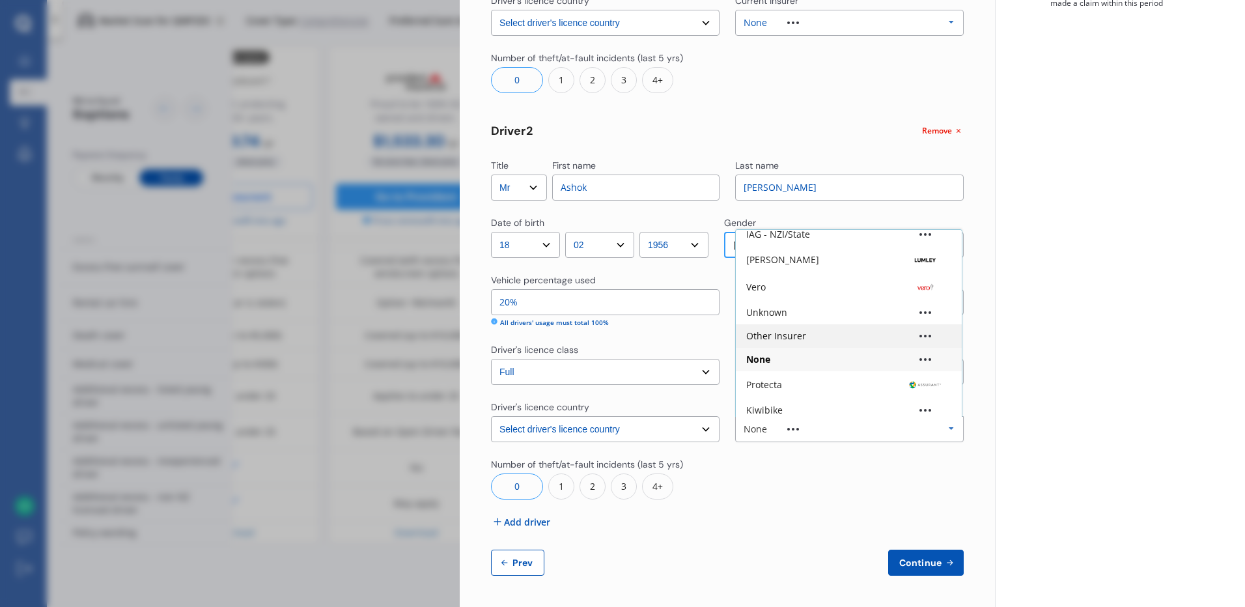
scroll to position [87, 0]
click at [1069, 420] on div "Yearly Monthly $1,399.74 / yr QWP253 Full Market value up to $ 65,000 Policy st…" at bounding box center [1120, 125] width 250 height 963
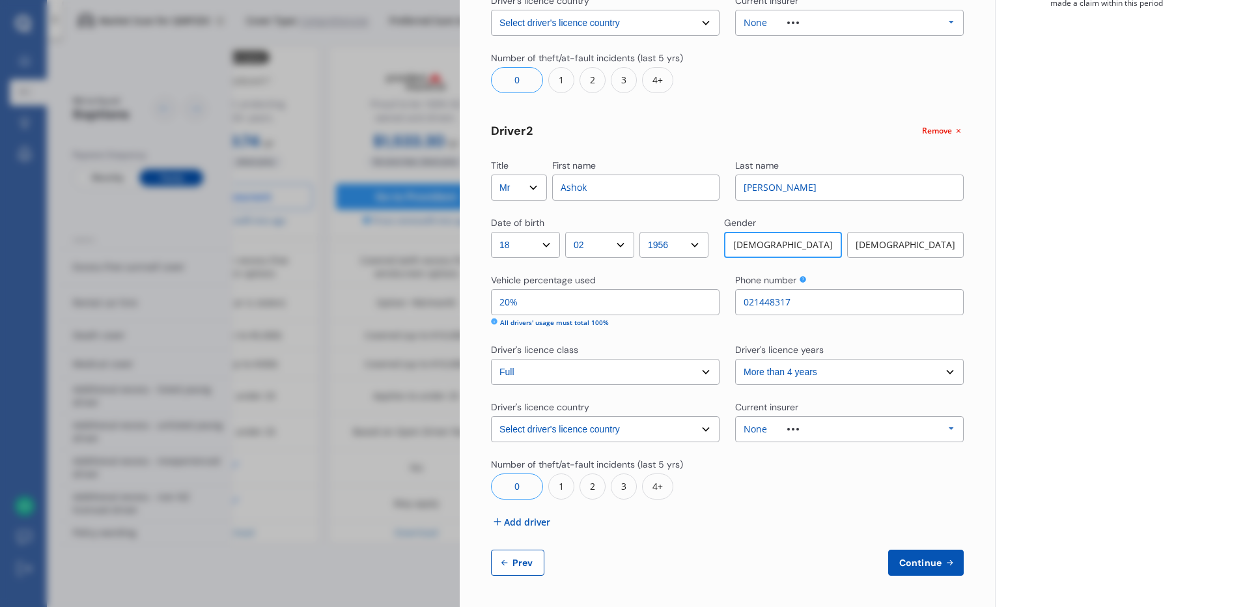
click at [917, 562] on span "Continue" at bounding box center [920, 562] width 48 height 10
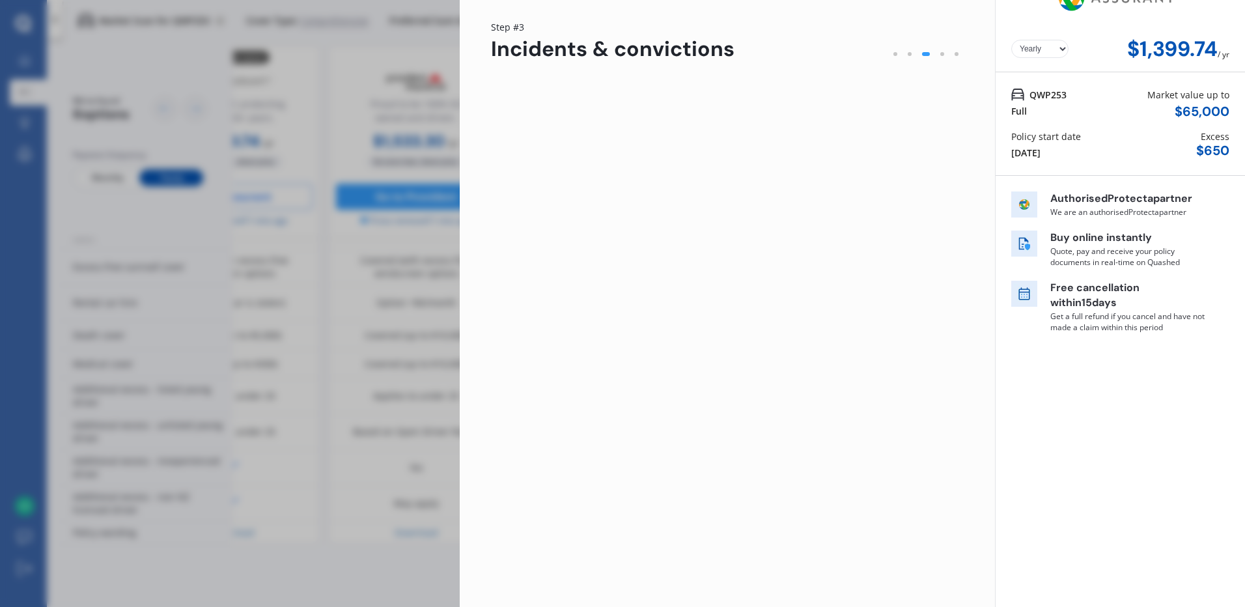
scroll to position [0, 0]
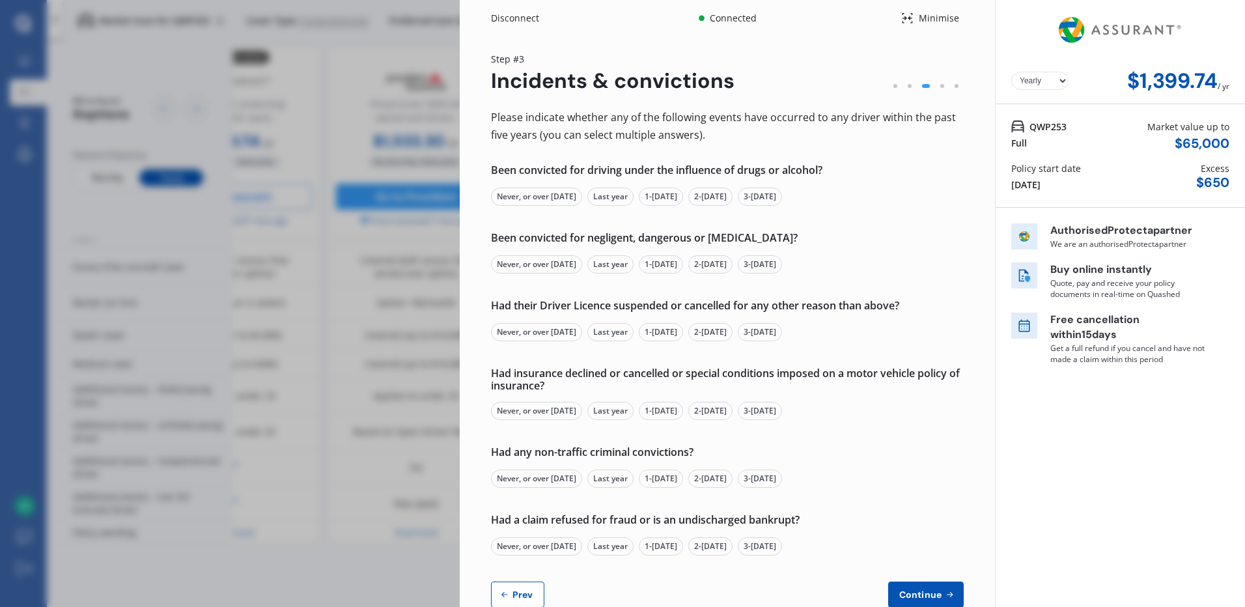
click at [561, 198] on div "Never, or over [DATE]" at bounding box center [536, 196] width 91 height 18
click at [536, 266] on div "Never, or over [DATE]" at bounding box center [536, 264] width 91 height 18
click at [558, 333] on div "Never, or over [DATE]" at bounding box center [536, 332] width 91 height 18
click at [541, 411] on div "Never, or over [DATE]" at bounding box center [536, 411] width 91 height 18
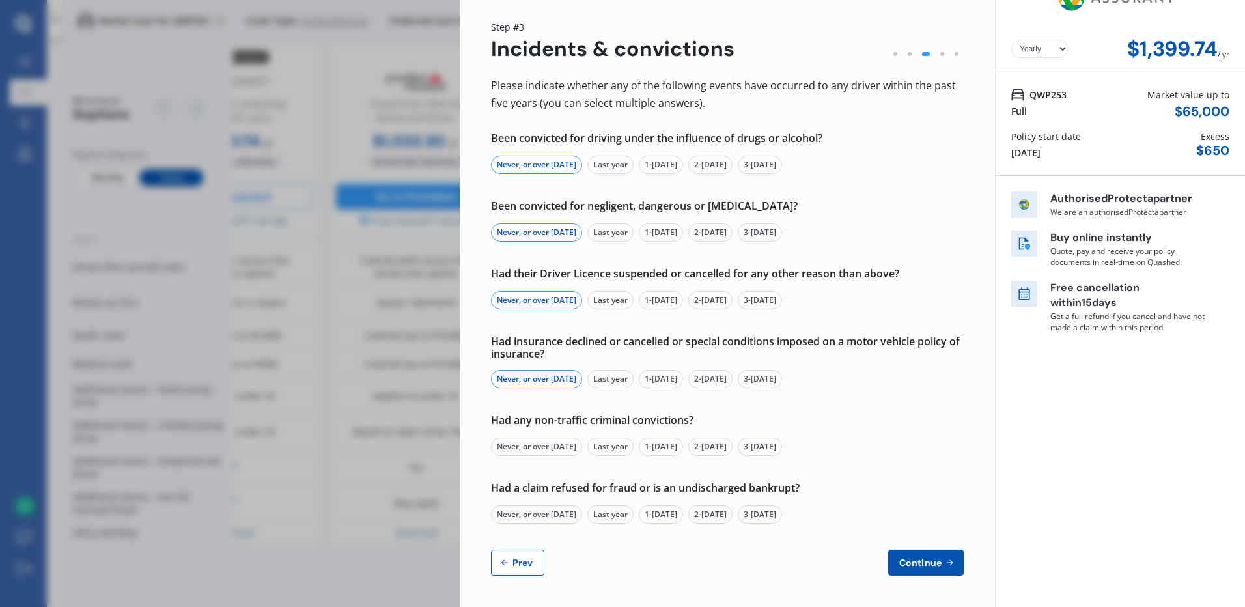
click at [539, 445] on div "Never, or over [DATE]" at bounding box center [536, 446] width 91 height 18
click at [545, 514] on div "Never, or over [DATE]" at bounding box center [536, 514] width 91 height 18
click at [926, 559] on span "Continue" at bounding box center [920, 562] width 48 height 10
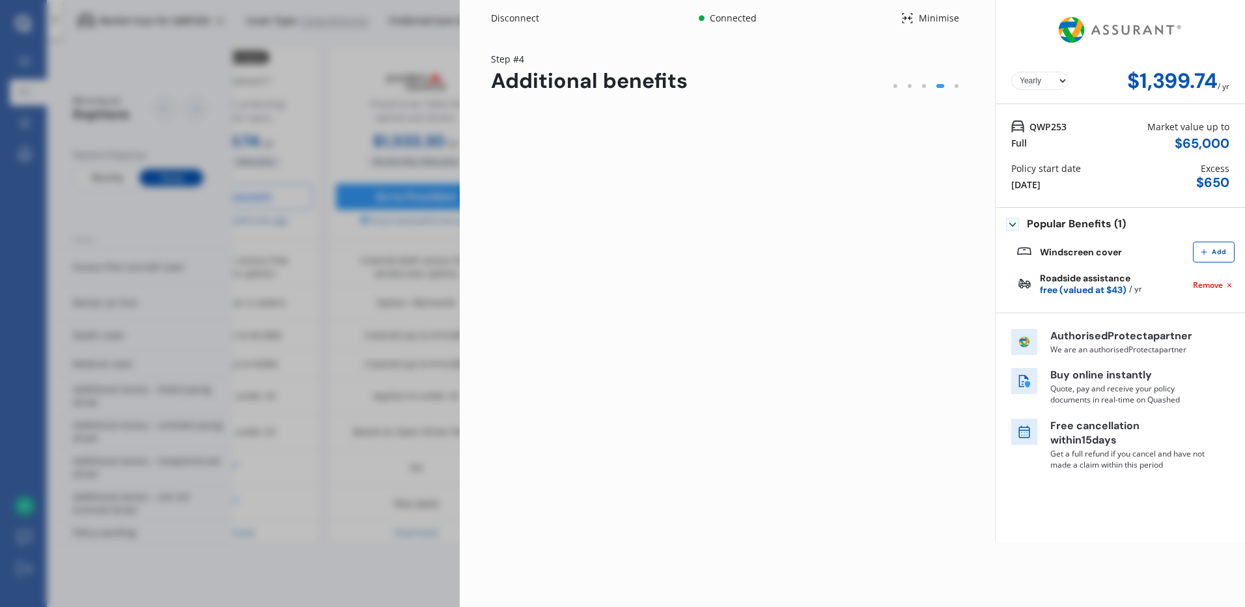
scroll to position [0, 0]
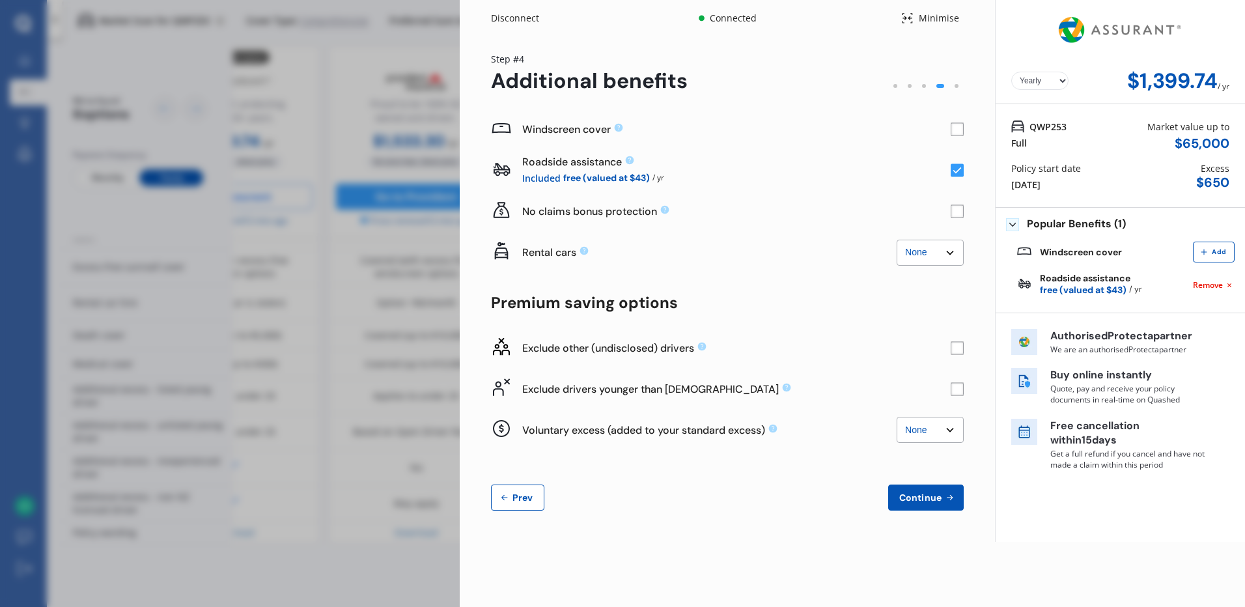
click at [958, 127] on rect at bounding box center [956, 129] width 13 height 13
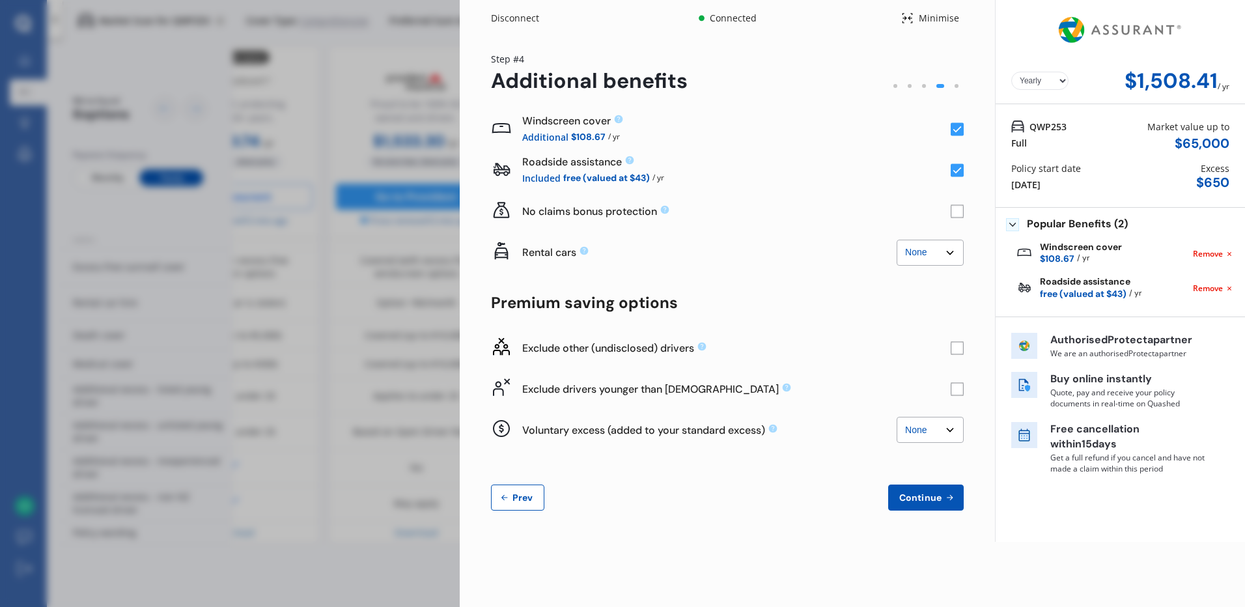
click at [955, 127] on rect at bounding box center [956, 129] width 13 height 13
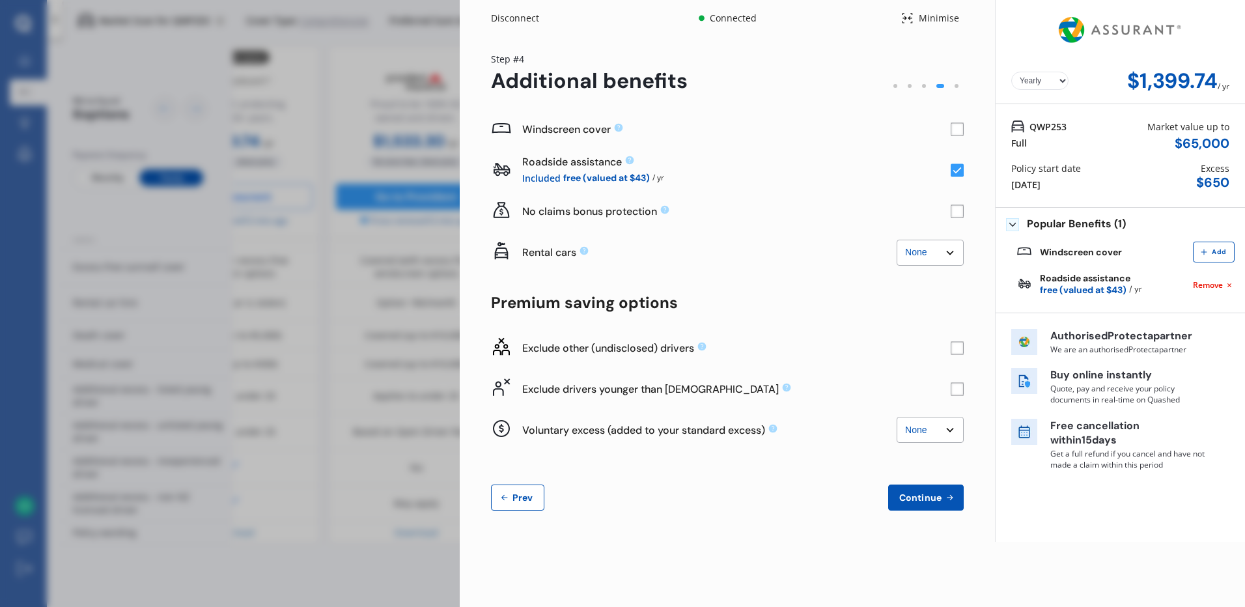
click at [956, 129] on rect at bounding box center [956, 129] width 13 height 13
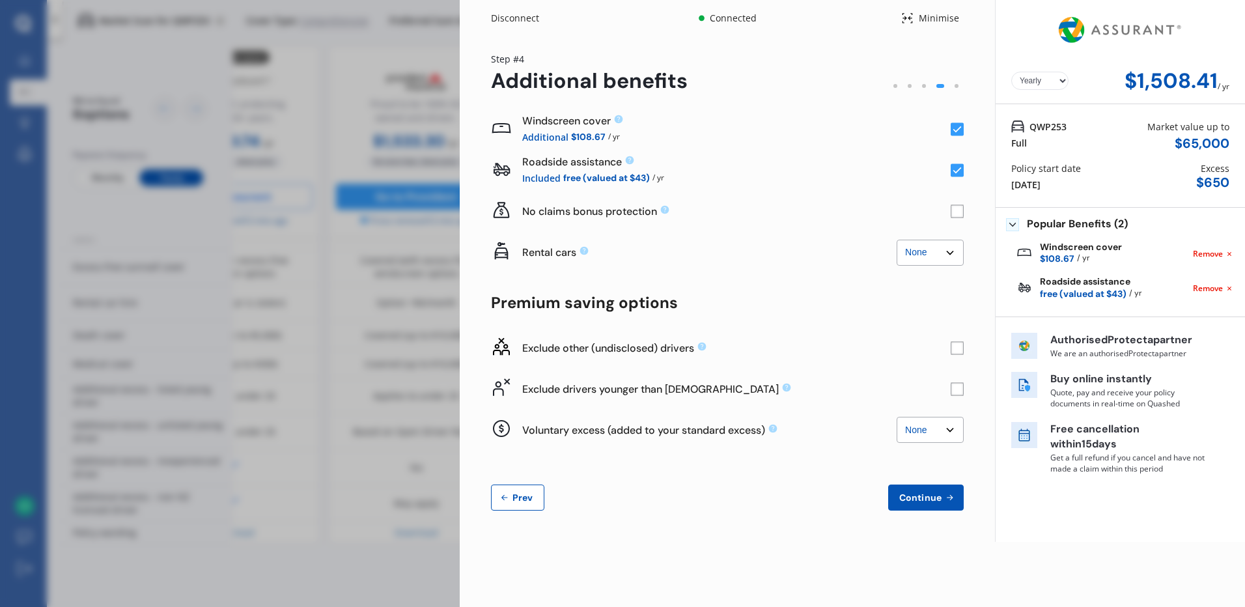
click at [956, 129] on rect at bounding box center [956, 129] width 13 height 13
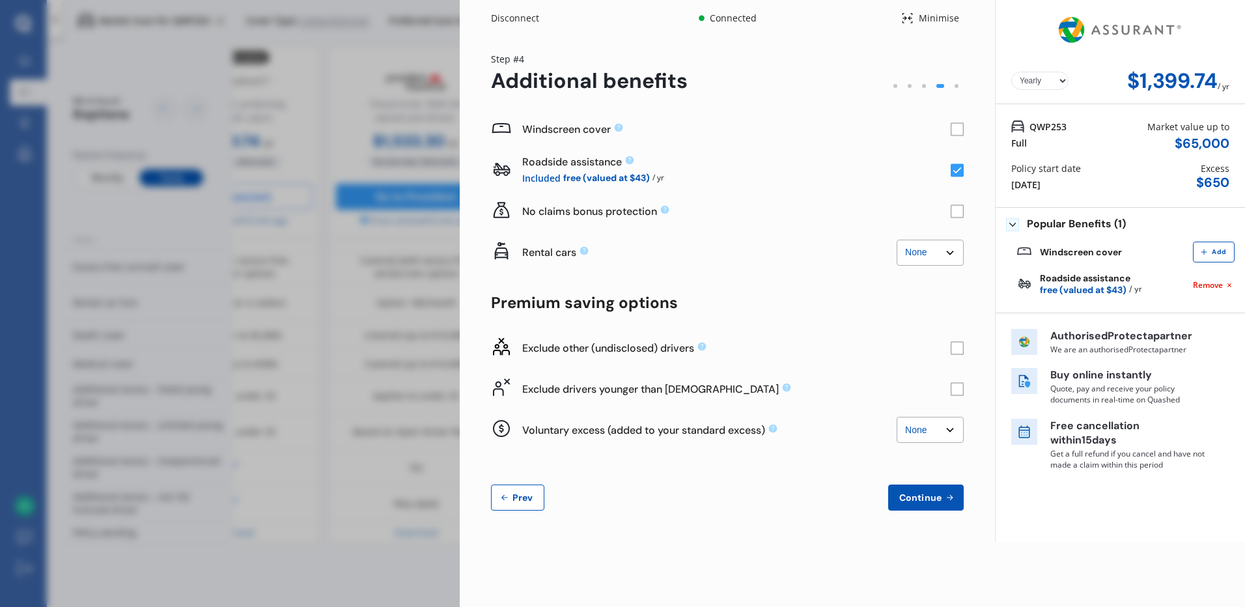
click at [956, 211] on rect at bounding box center [956, 211] width 13 height 13
click at [958, 352] on rect at bounding box center [956, 347] width 13 height 13
click at [958, 351] on rect at bounding box center [956, 347] width 13 height 13
click at [959, 348] on rect at bounding box center [956, 347] width 13 height 13
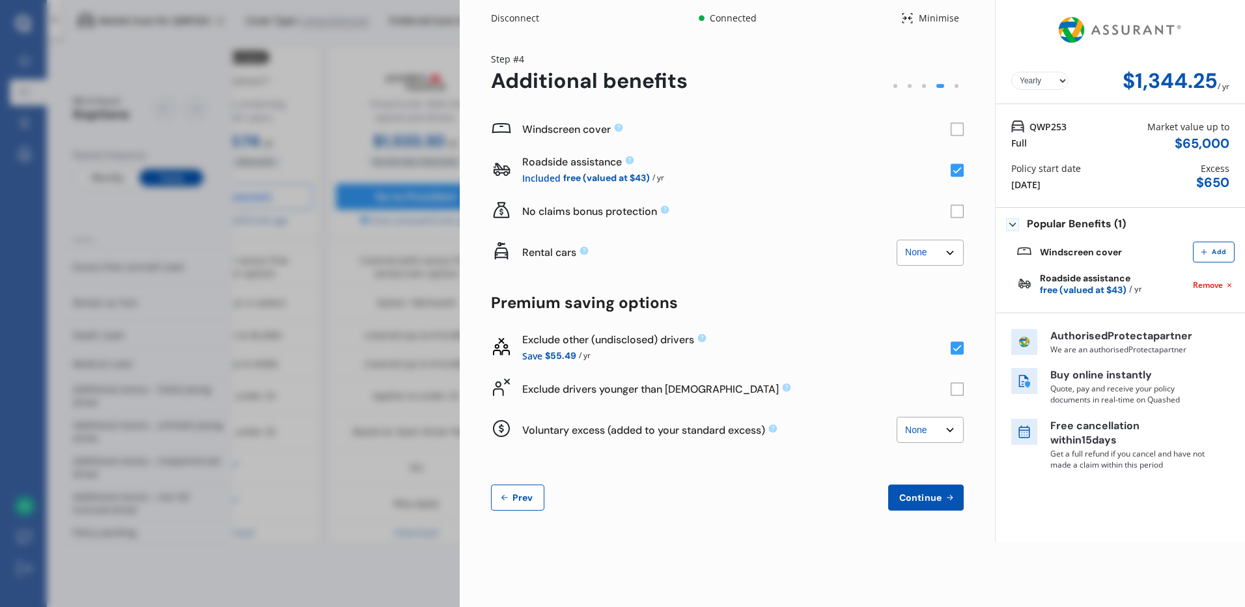
click at [959, 348] on icon at bounding box center [957, 348] width 8 height 7
click at [958, 390] on rect at bounding box center [956, 388] width 13 height 13
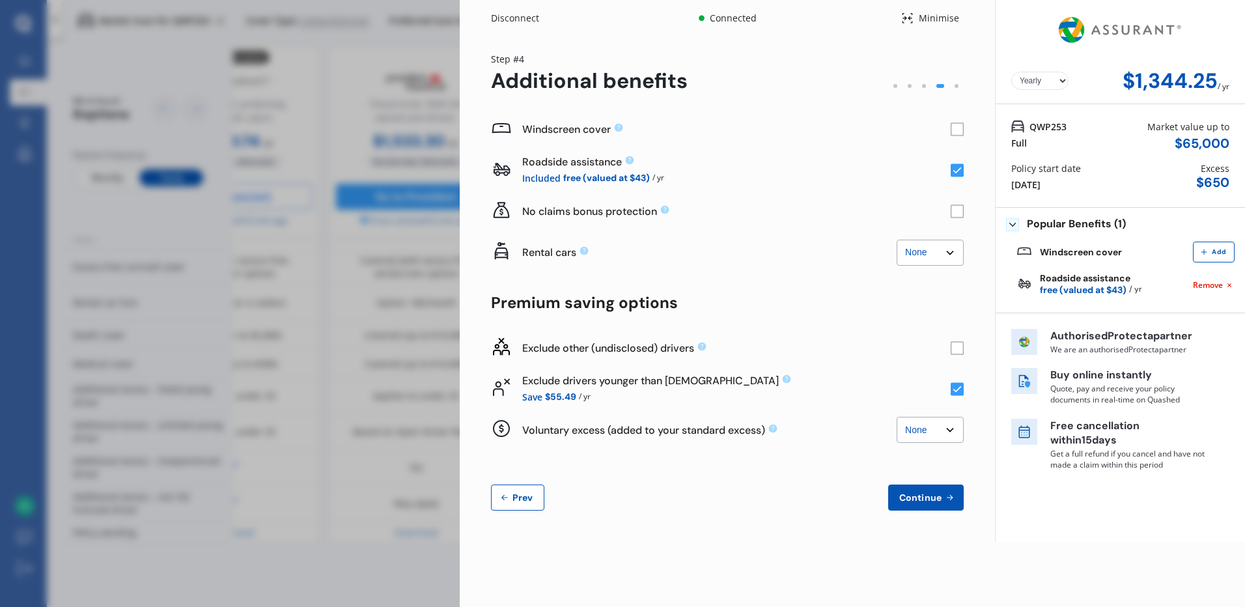
click at [957, 390] on icon at bounding box center [957, 389] width 8 height 7
click at [957, 390] on rect at bounding box center [956, 388] width 13 height 13
click at [957, 390] on icon at bounding box center [957, 389] width 8 height 7
click at [957, 390] on rect at bounding box center [956, 388] width 13 height 13
click at [957, 390] on icon at bounding box center [957, 389] width 8 height 7
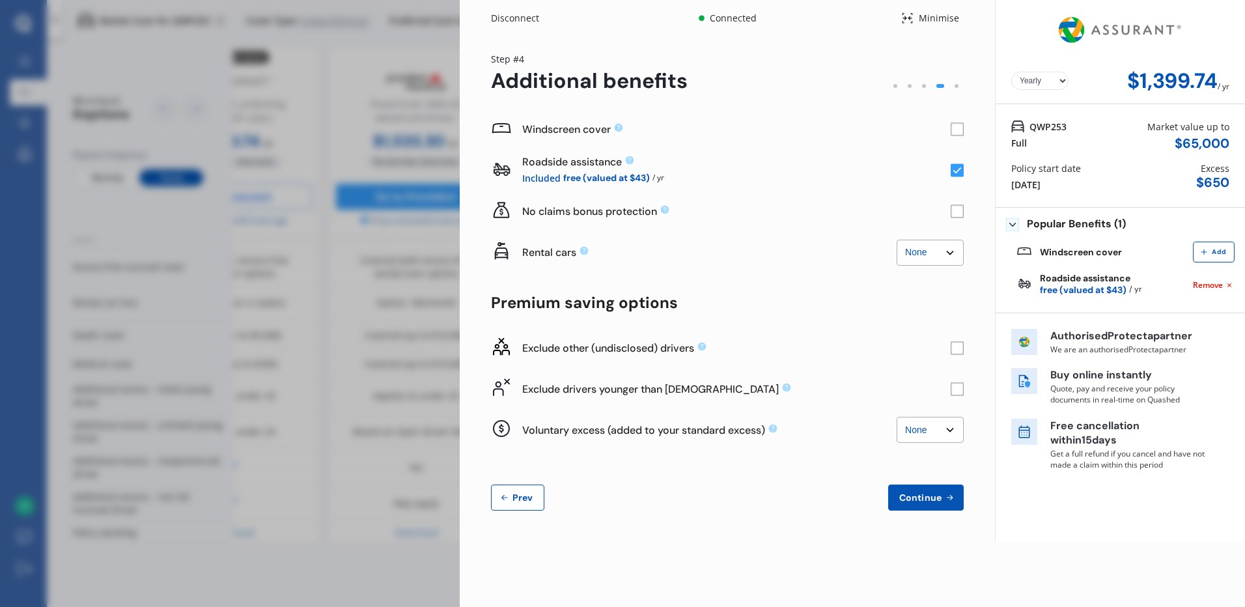
click at [950, 431] on select "None $500 $1,000" at bounding box center [929, 430] width 67 height 26
click at [933, 497] on span "Continue" at bounding box center [920, 497] width 48 height 10
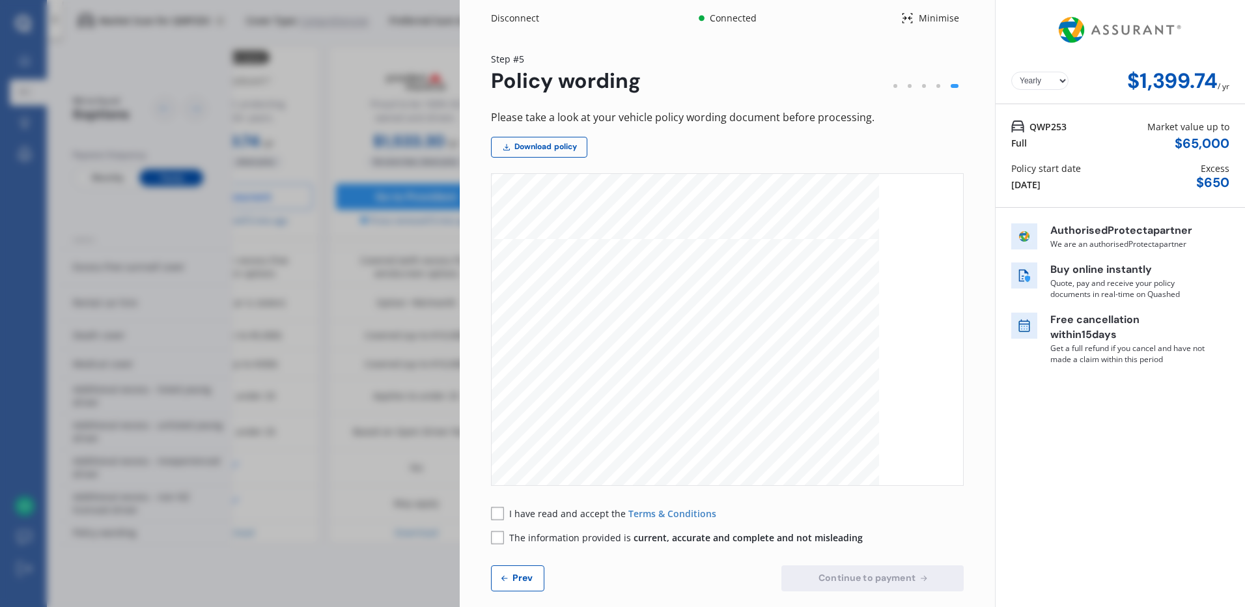
scroll to position [1107, 0]
click at [501, 513] on rect at bounding box center [497, 512] width 13 height 13
click at [500, 537] on rect at bounding box center [497, 537] width 13 height 13
click at [875, 579] on span "Continue to payment" at bounding box center [867, 577] width 102 height 10
